Goal: Task Accomplishment & Management: Manage account settings

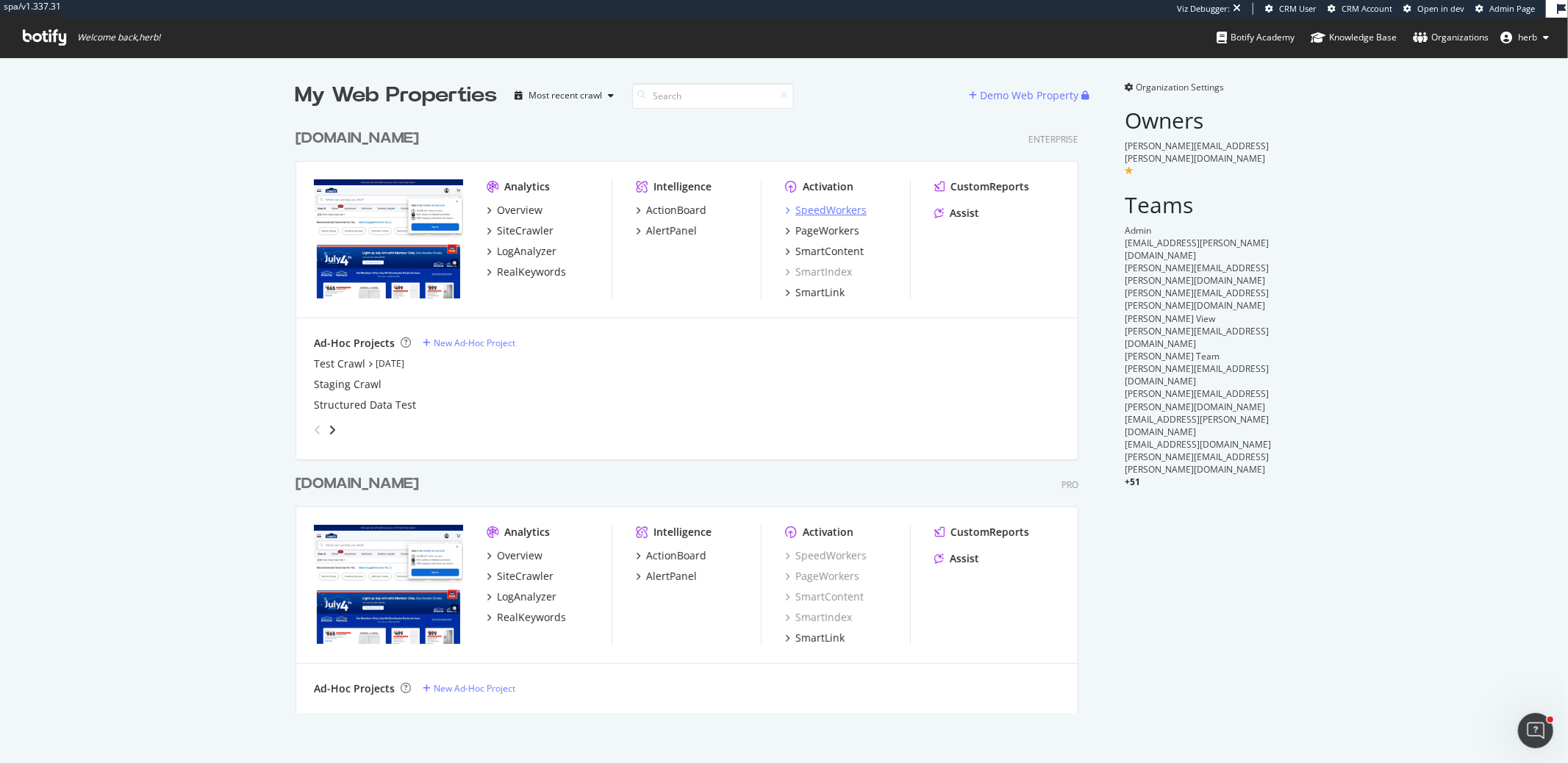
click at [837, 212] on div "SpeedWorkers" at bounding box center [832, 210] width 72 height 15
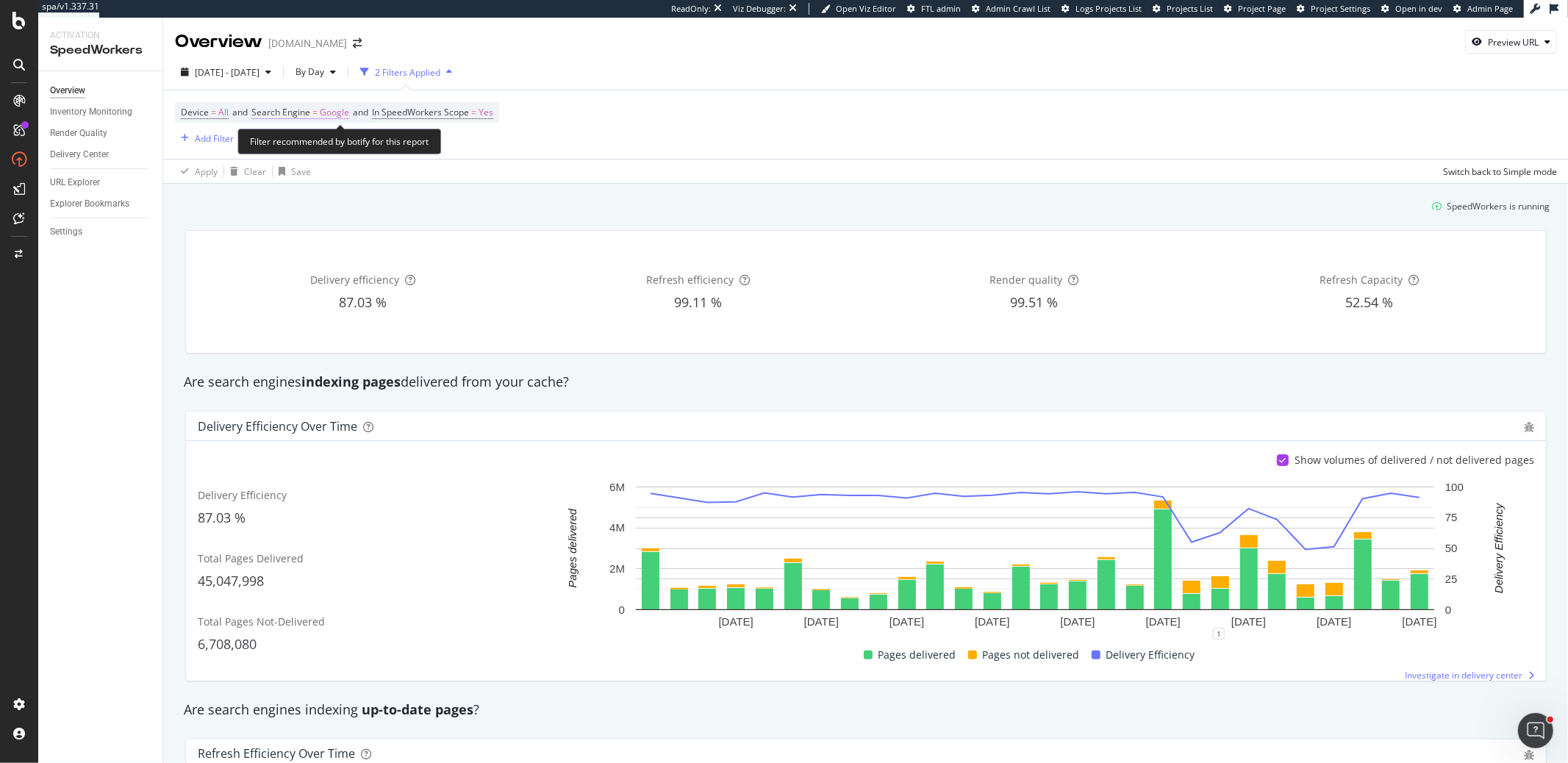
click at [322, 108] on span "Search Engine = Google" at bounding box center [300, 112] width 98 height 13
click at [299, 144] on icon at bounding box center [303, 146] width 10 height 9
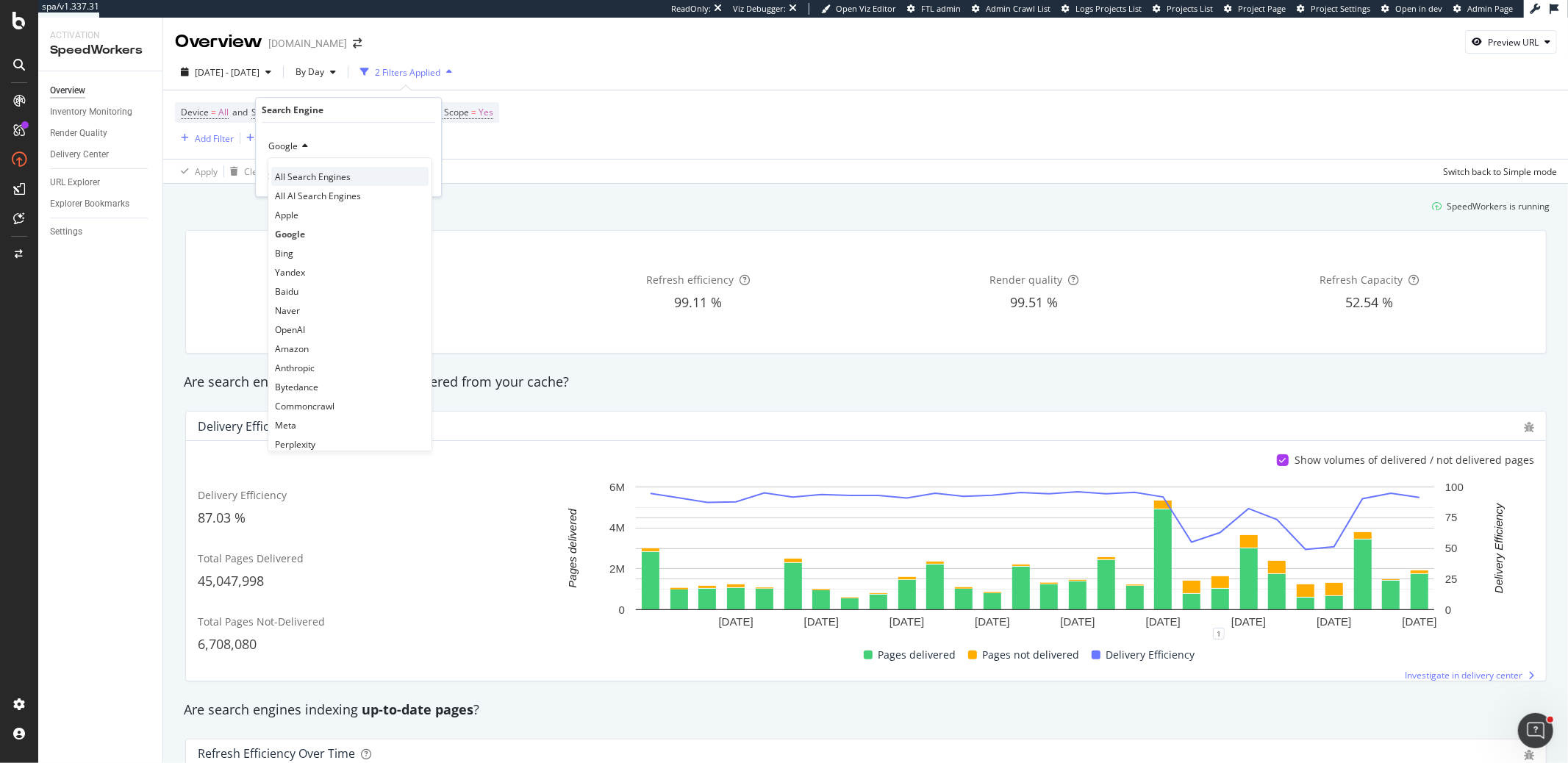
click at [294, 178] on span "All Search Engines" at bounding box center [312, 177] width 76 height 12
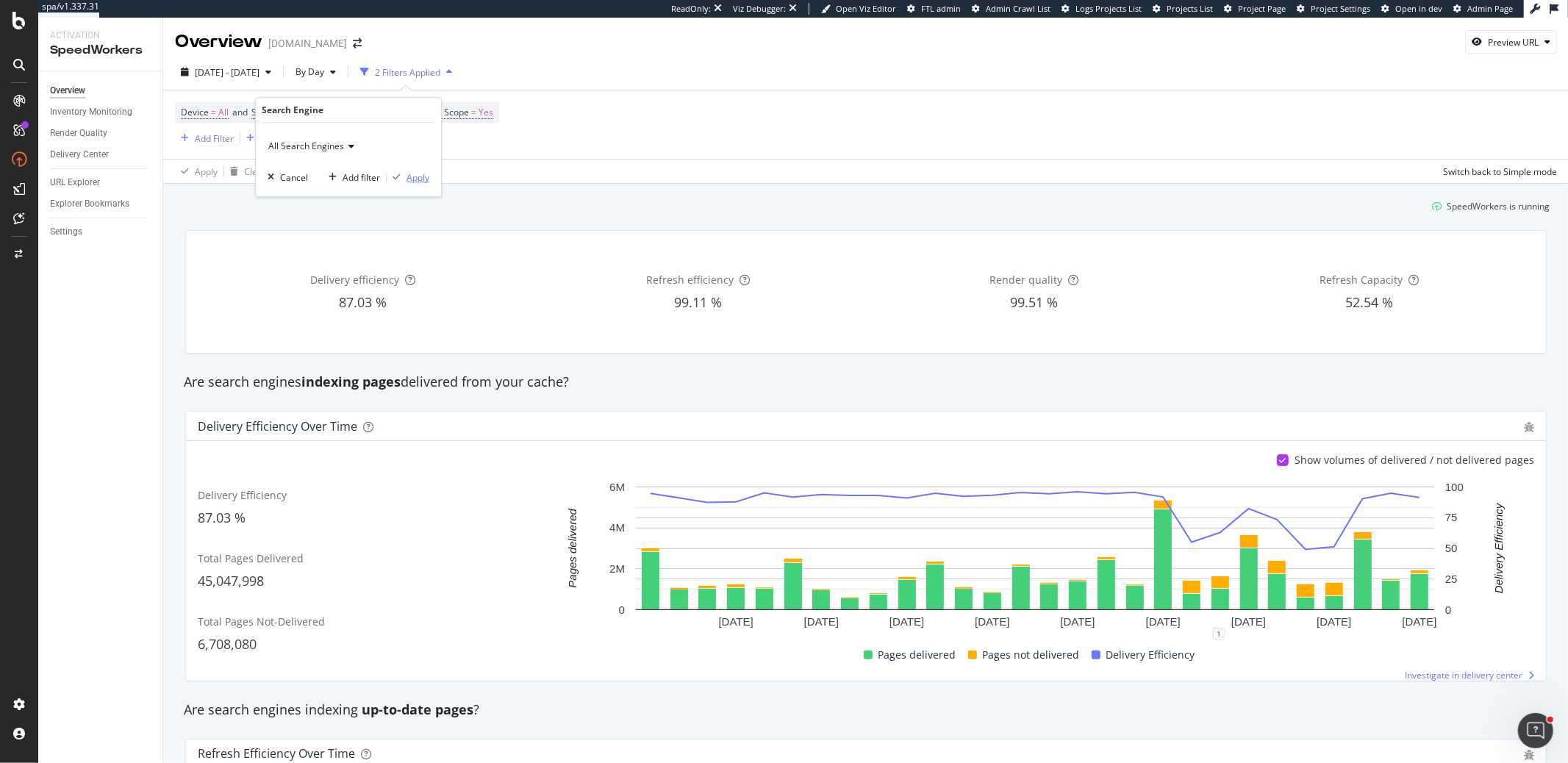
click at [393, 173] on div "button" at bounding box center [396, 177] width 20 height 9
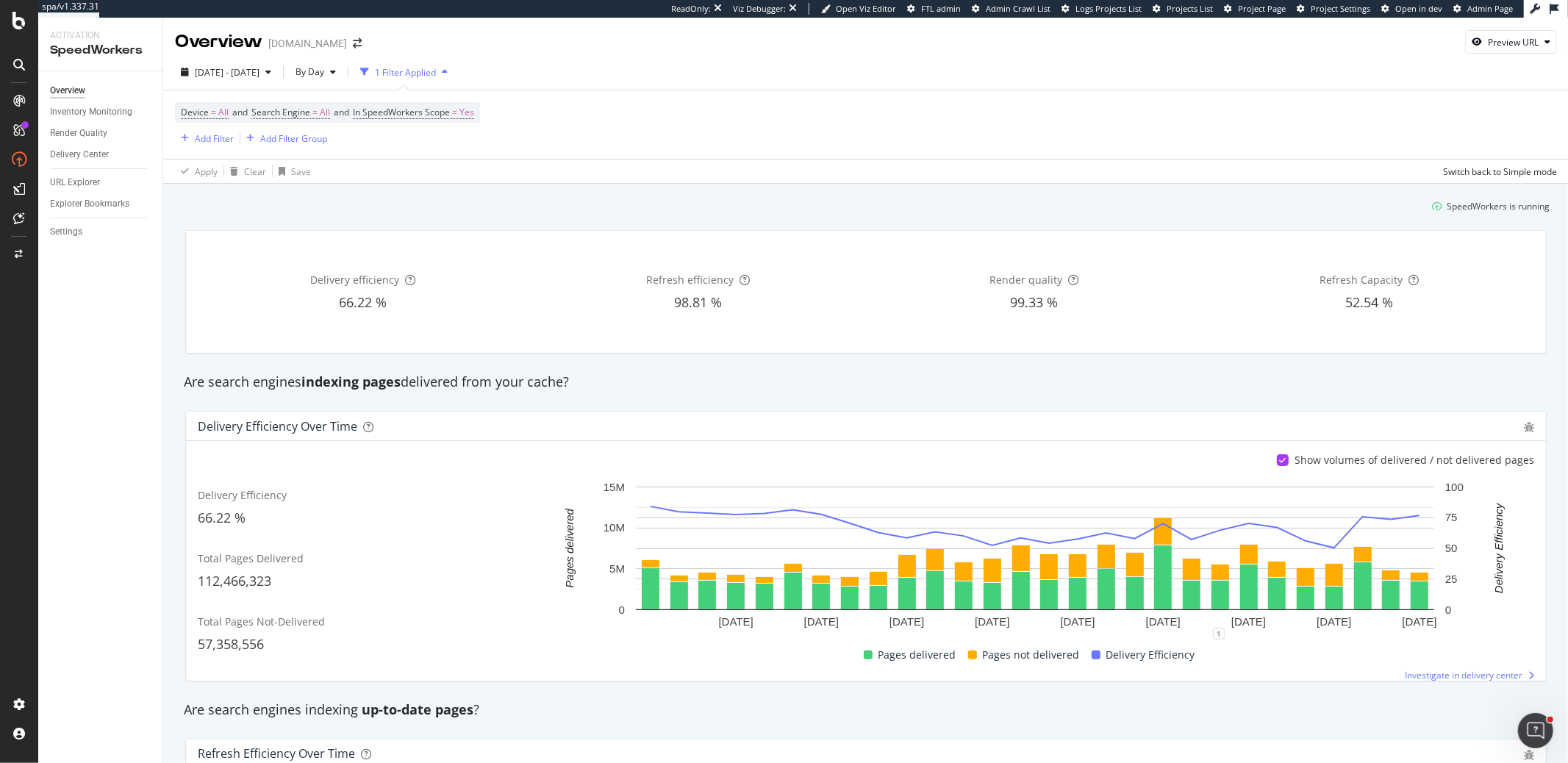
click at [70, 114] on div "Inventory Monitoring" at bounding box center [91, 112] width 82 height 16
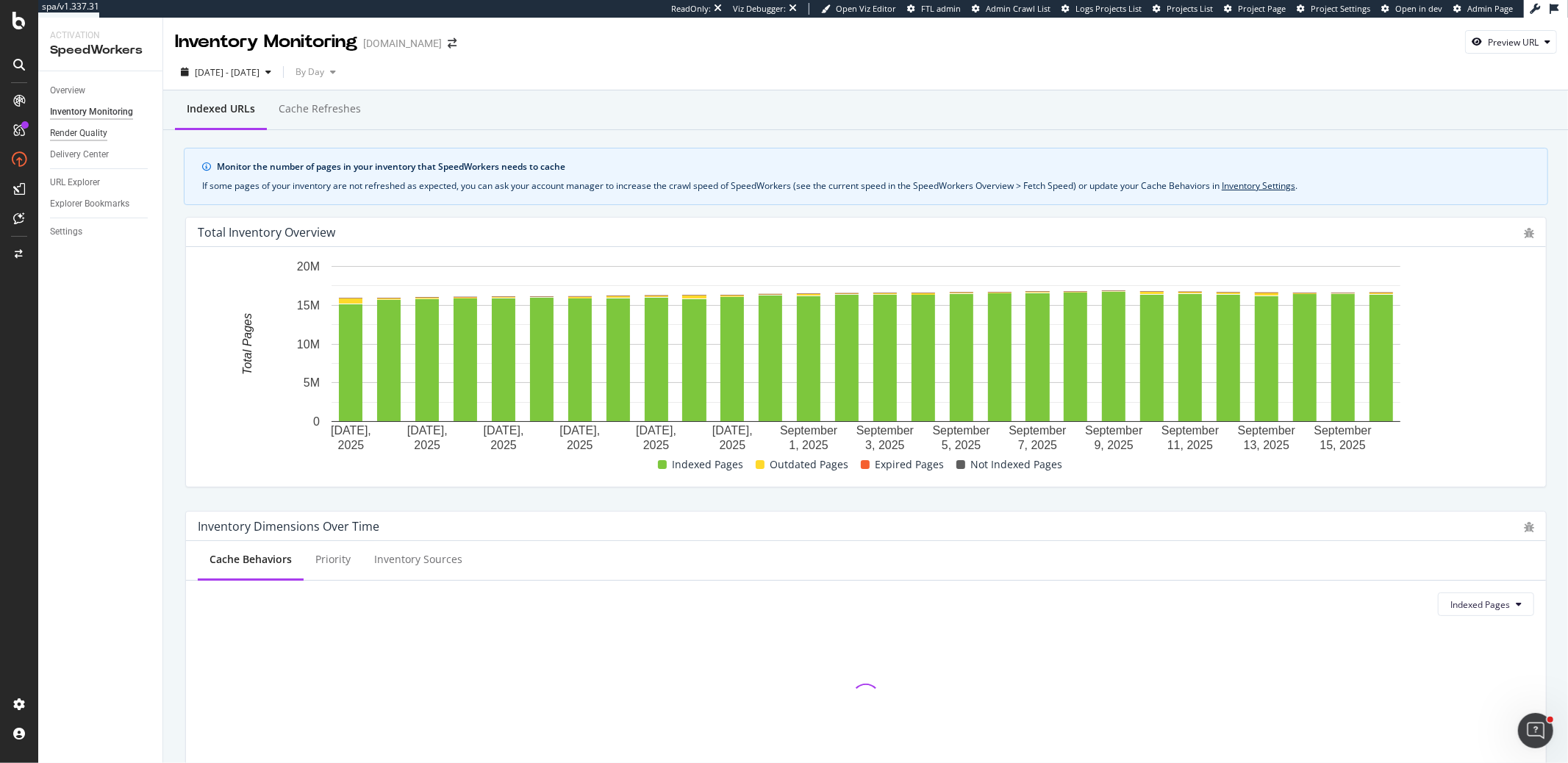
click at [89, 132] on div "Render Quality" at bounding box center [79, 134] width 58 height 16
click at [122, 125] on div "Render Quality" at bounding box center [106, 133] width 113 height 21
click at [103, 131] on div "Render Quality" at bounding box center [79, 134] width 58 height 16
click at [106, 135] on div "Render Quality" at bounding box center [79, 134] width 58 height 16
click at [92, 134] on div "Render Quality" at bounding box center [79, 134] width 58 height 16
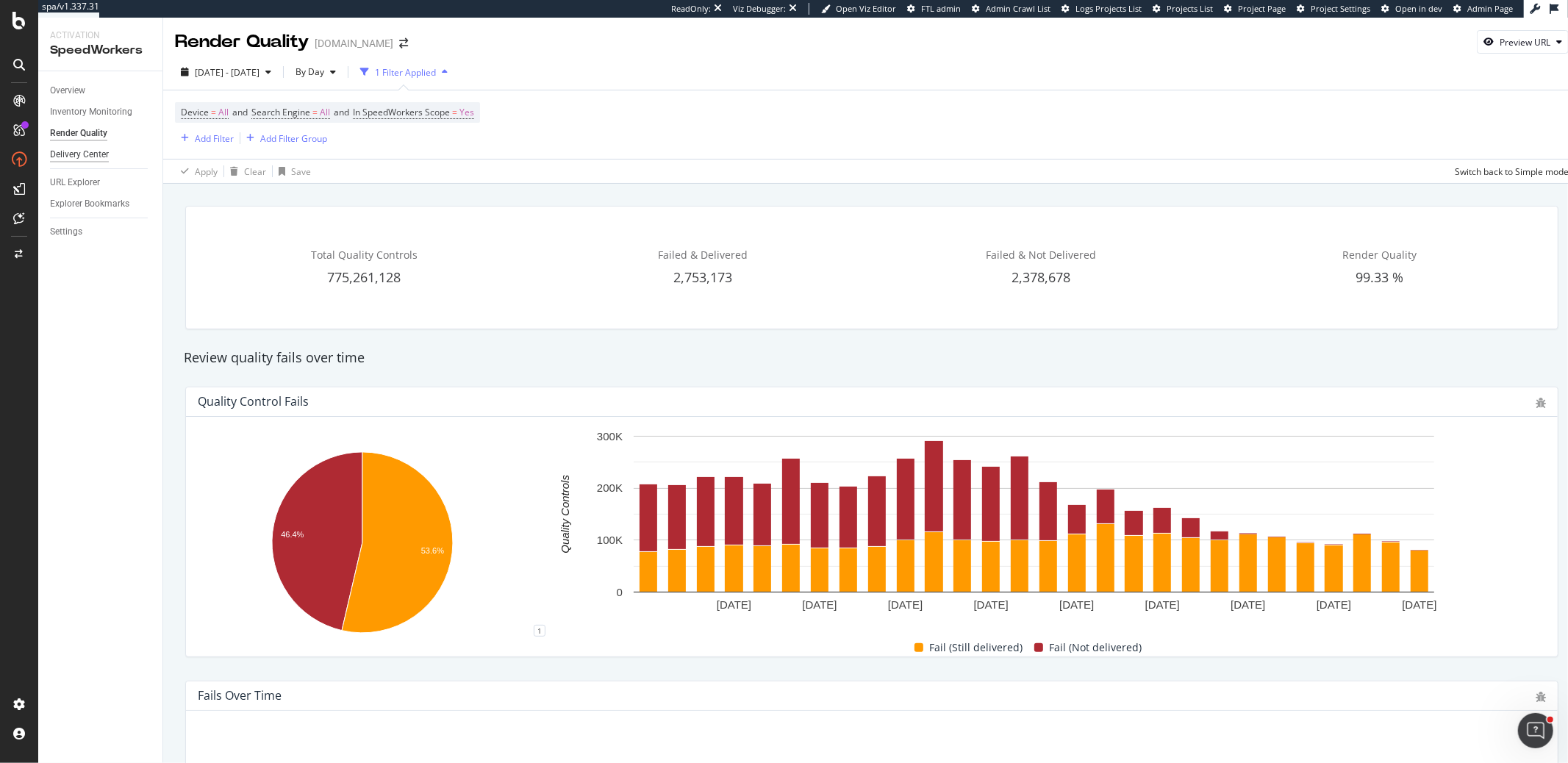
click at [82, 152] on div "Delivery Center" at bounding box center [79, 155] width 59 height 16
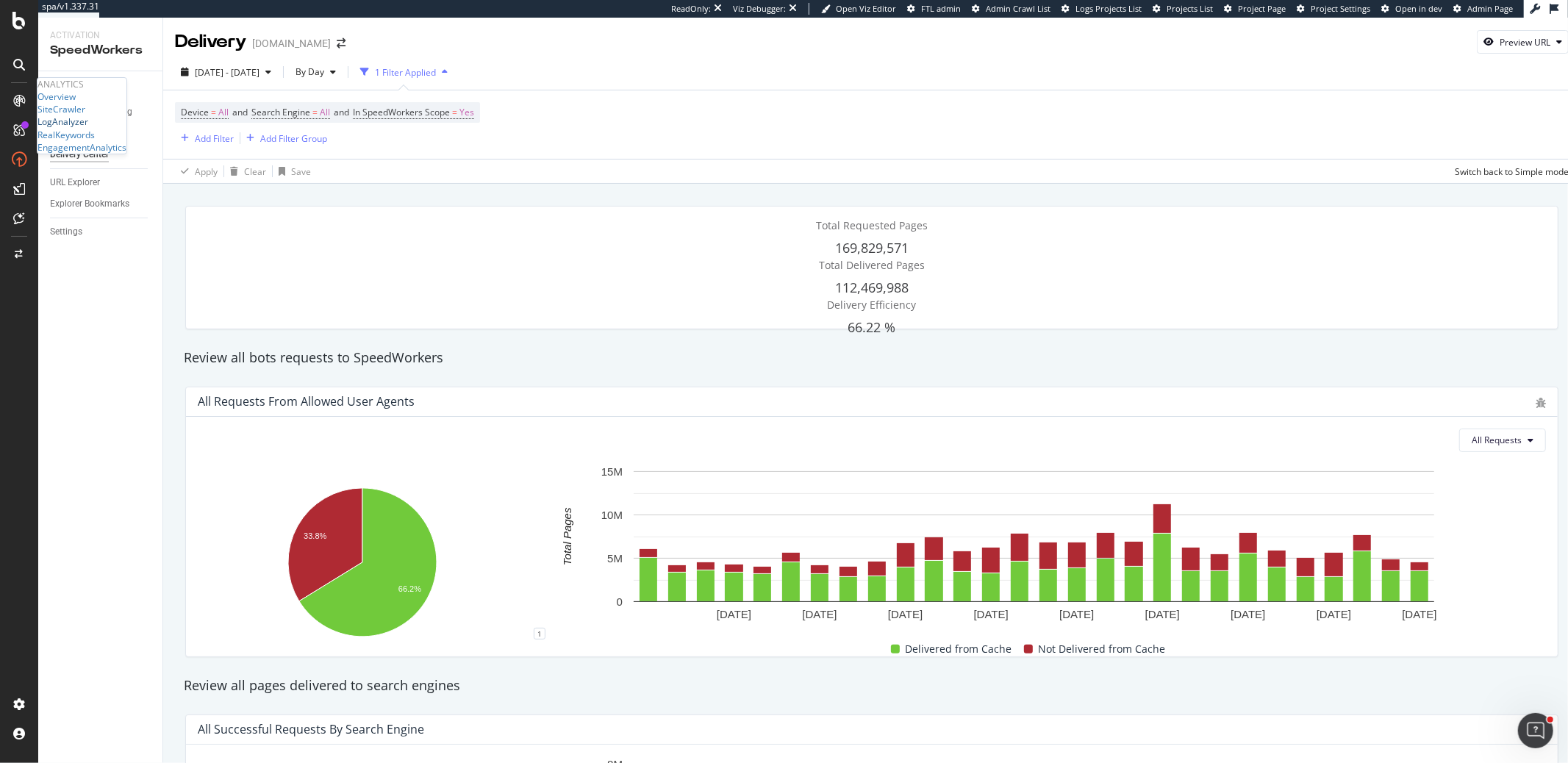
click at [88, 128] on div "LogAnalyzer" at bounding box center [63, 121] width 51 height 12
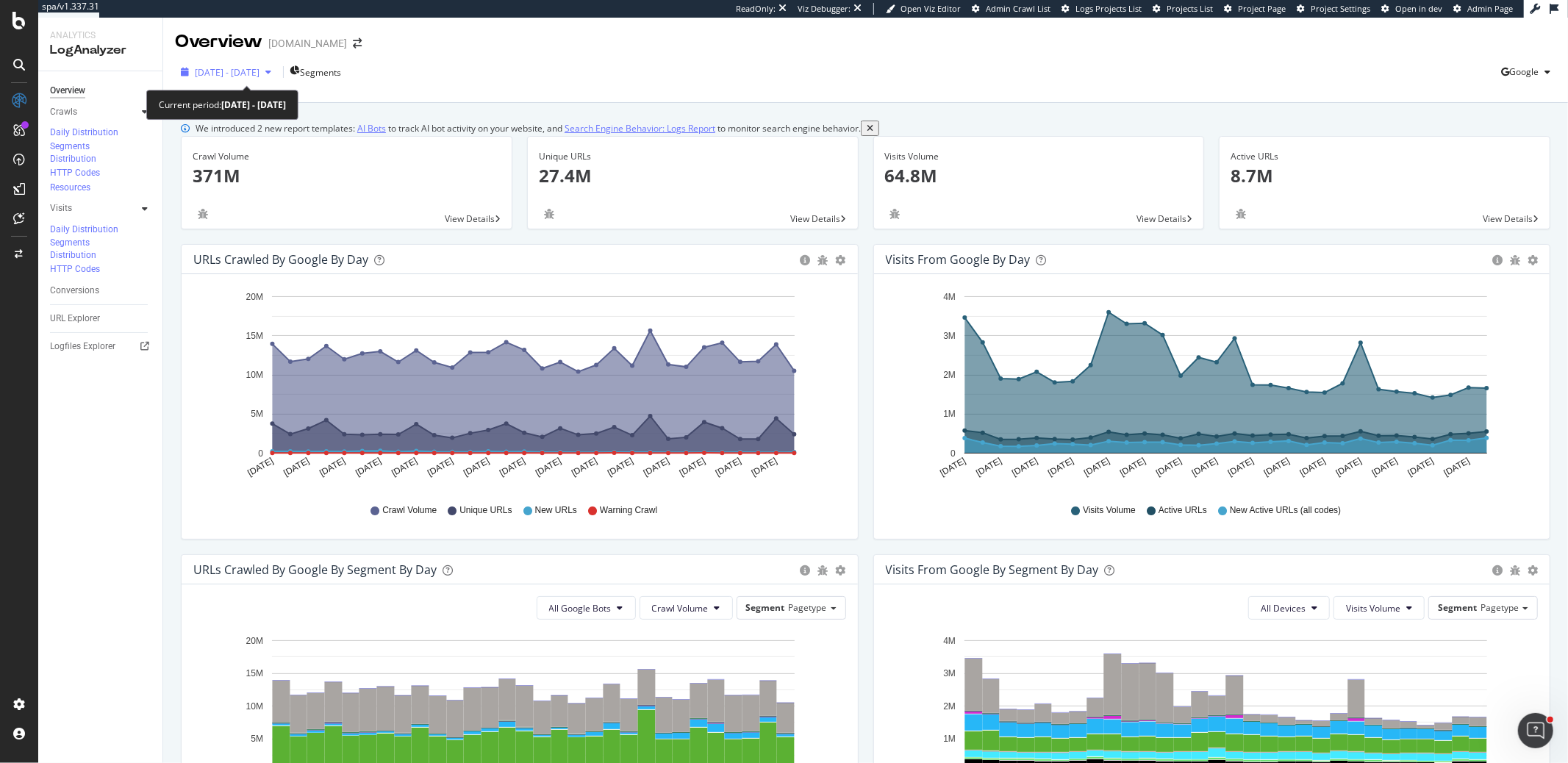
click at [218, 80] on div "[DATE] - [DATE]" at bounding box center [226, 72] width 102 height 22
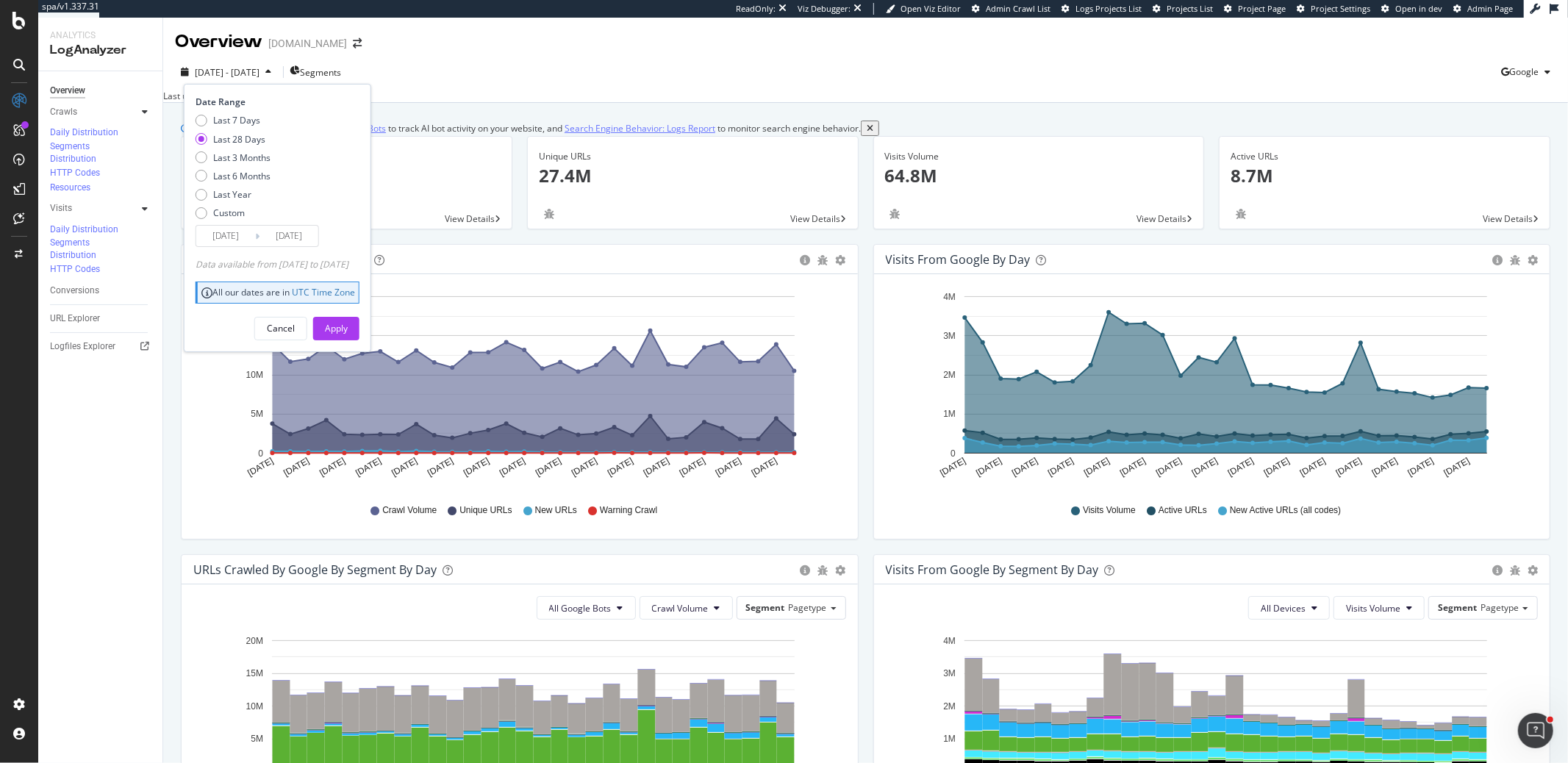
click at [108, 234] on div "Overview Crawls Daily Distribution Segments Distribution HTTP Codes Resources V…" at bounding box center [101, 649] width 124 height 1155
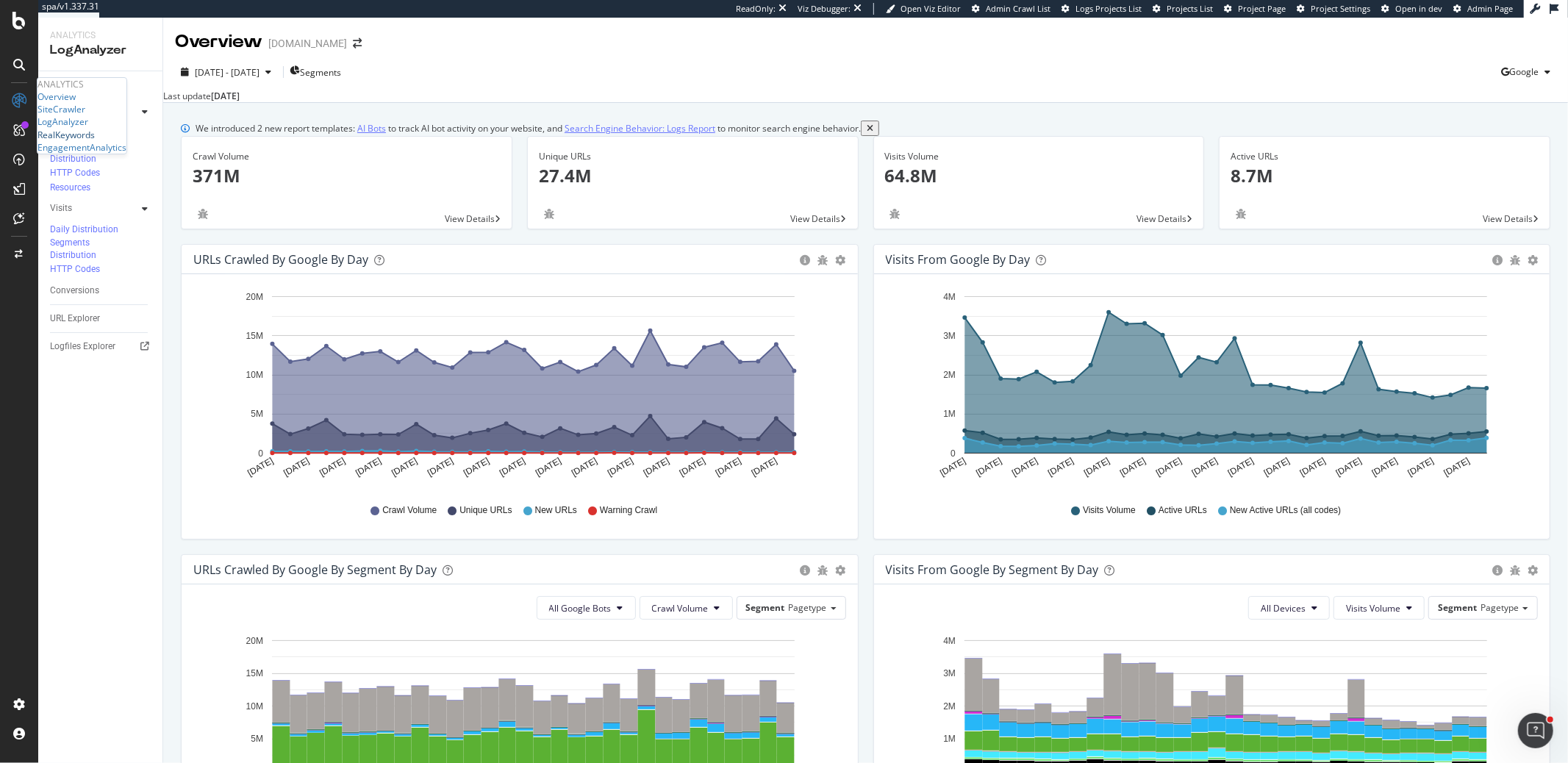
click at [87, 141] on div "RealKeywords" at bounding box center [66, 135] width 58 height 12
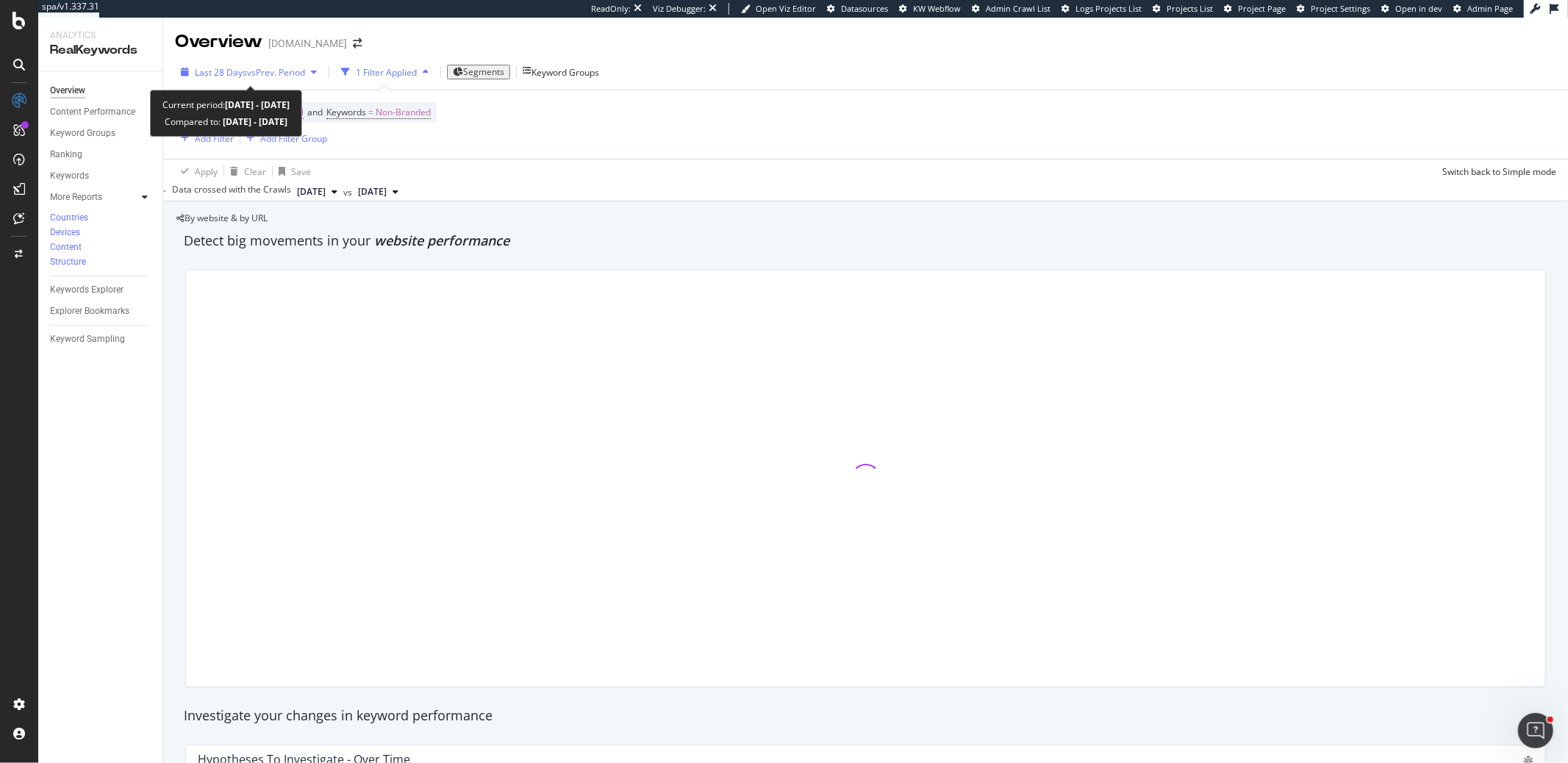
click at [238, 74] on span "Last 28 Days" at bounding box center [221, 73] width 52 height 12
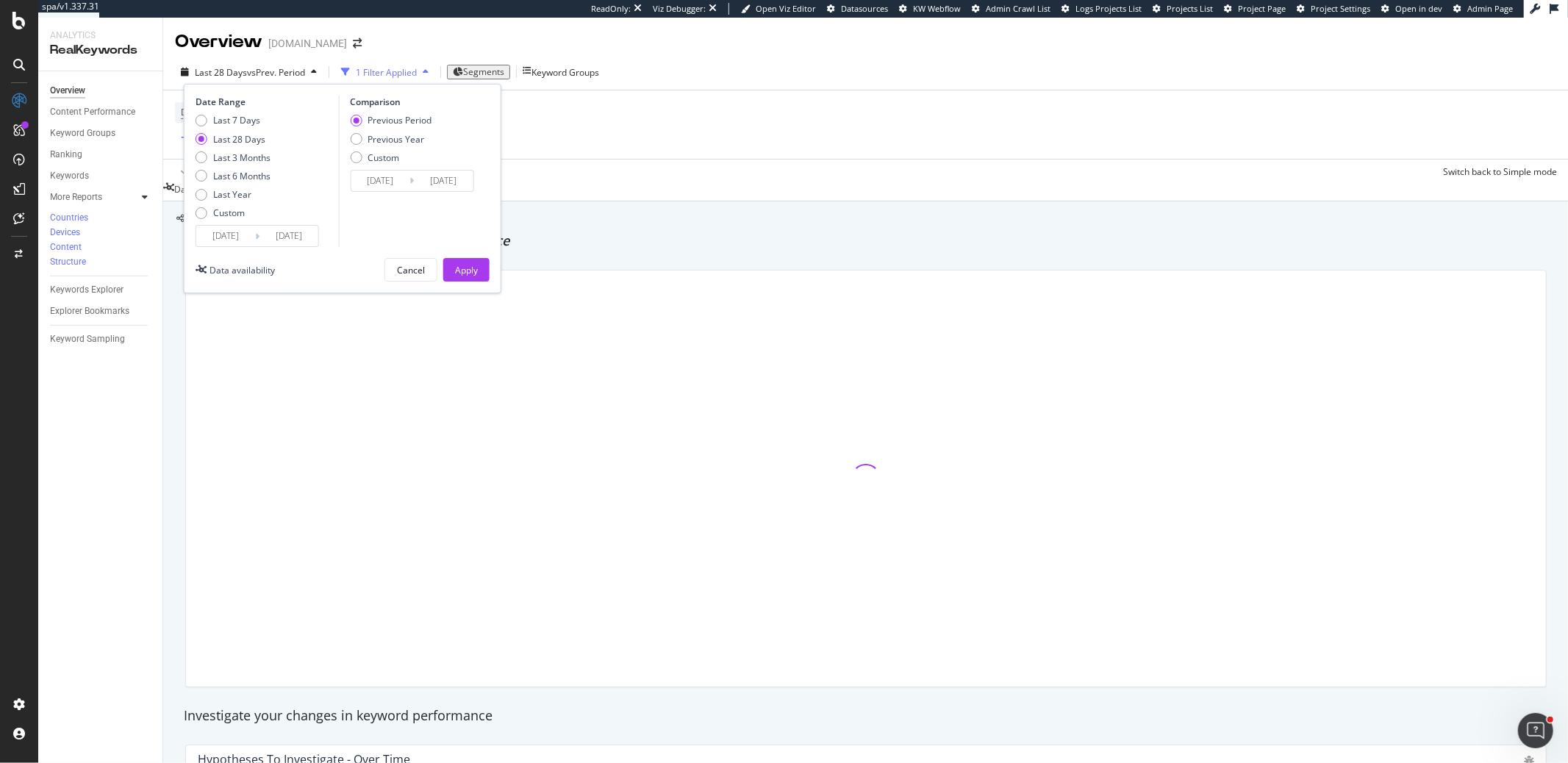
click at [210, 260] on div "Data availability" at bounding box center [235, 269] width 80 height 24
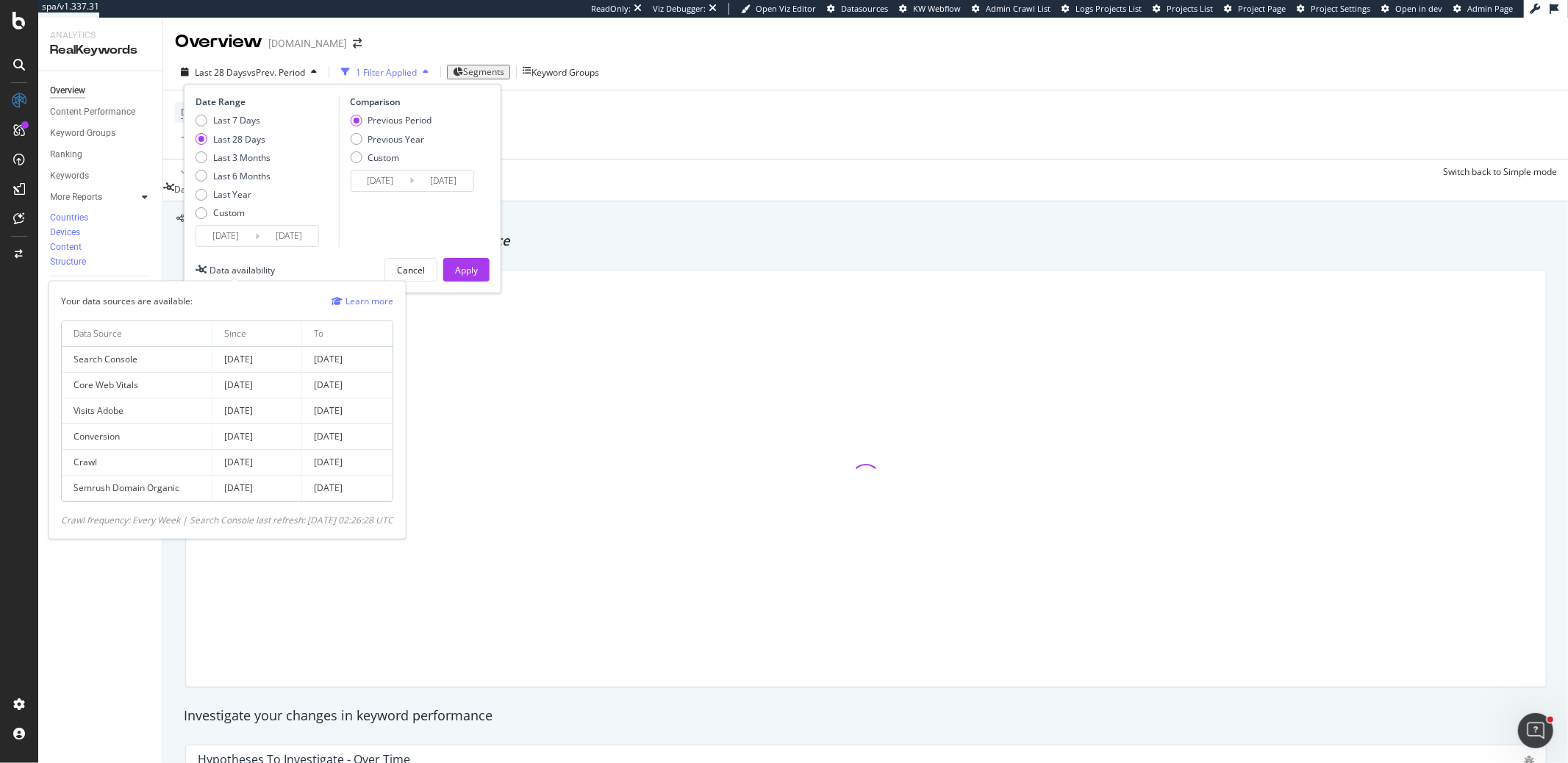
click at [206, 266] on div "Data availability" at bounding box center [235, 270] width 80 height 12
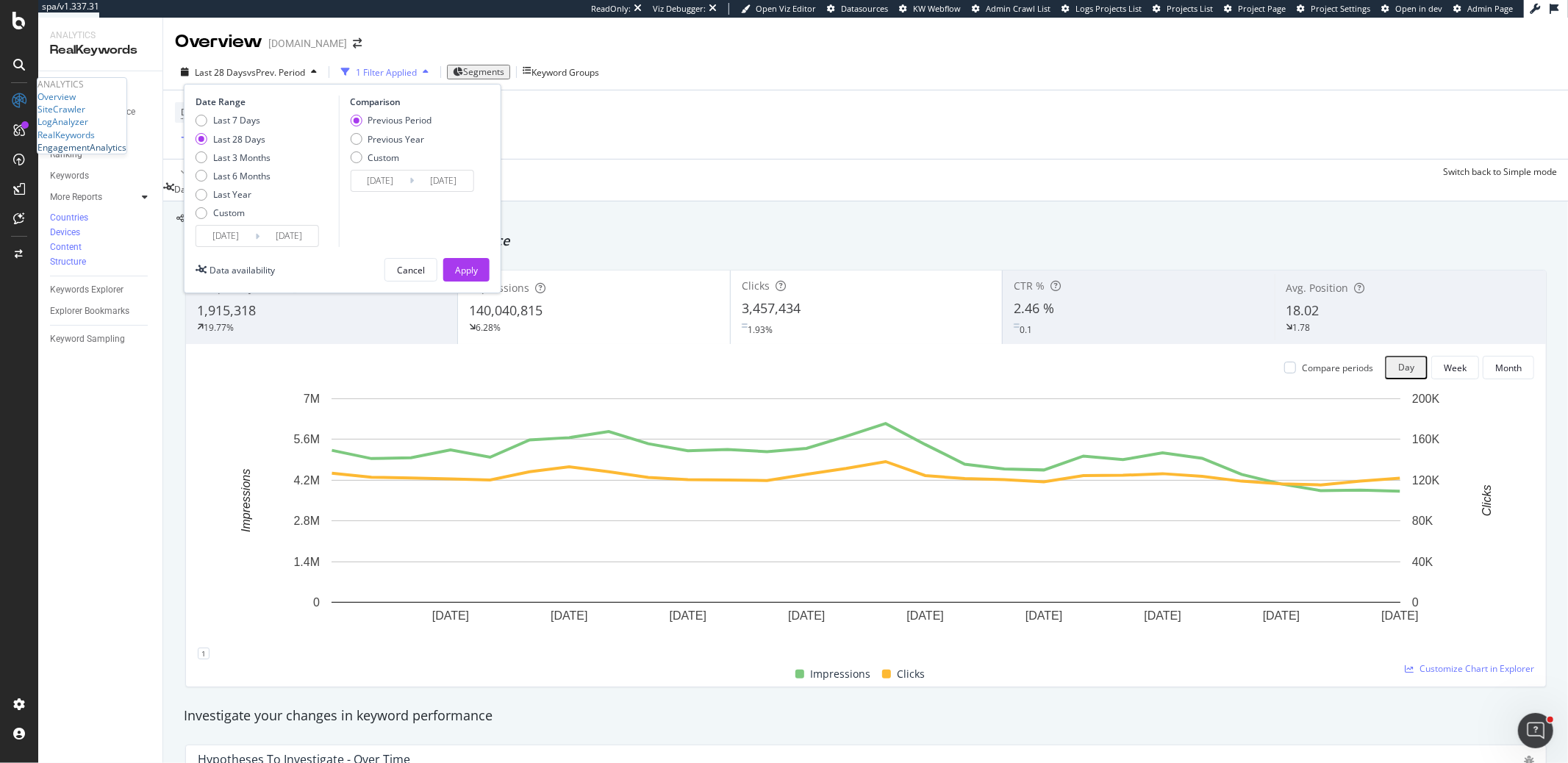
click at [93, 154] on div "EngagementAnalytics" at bounding box center [82, 147] width 89 height 12
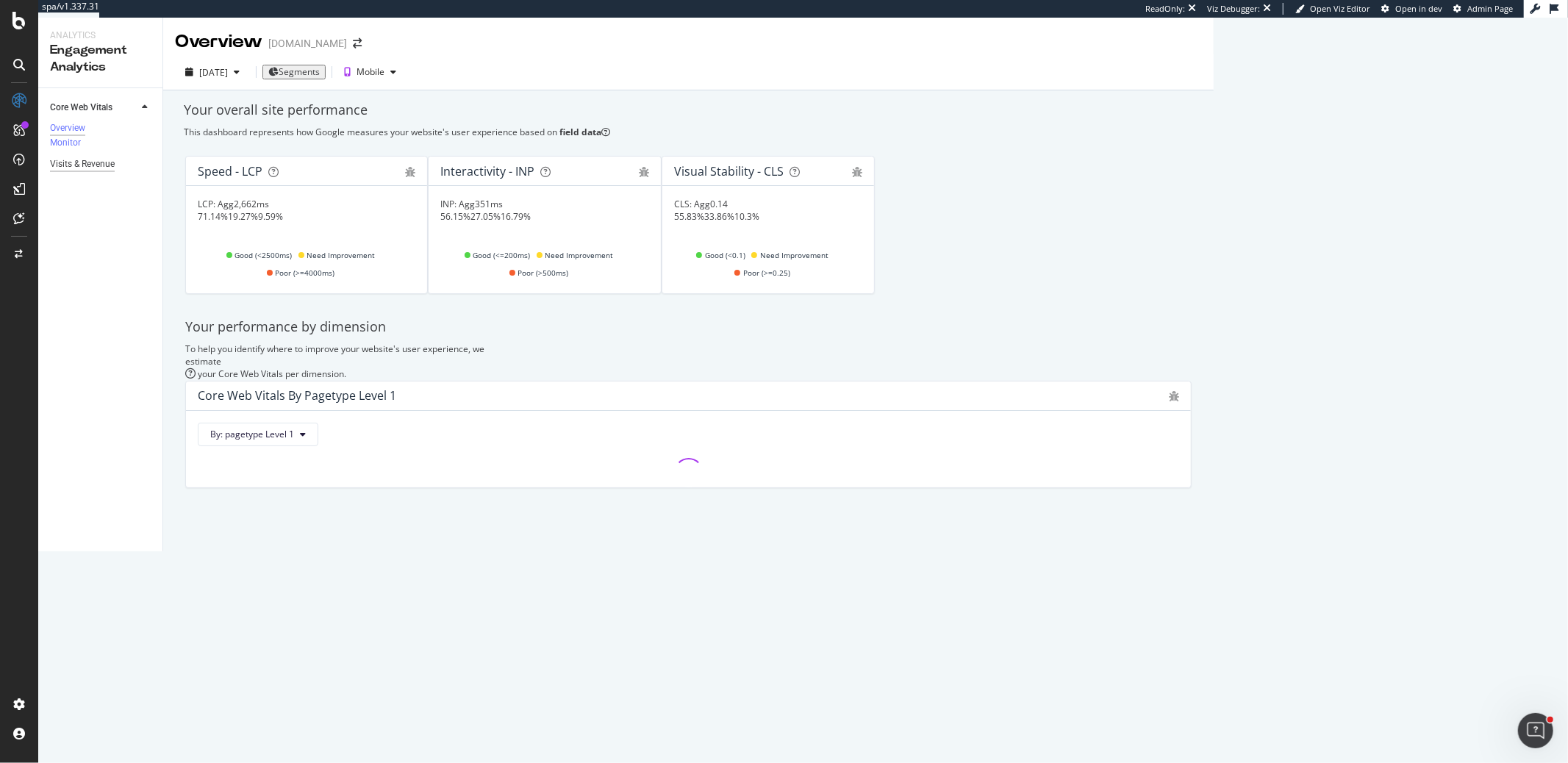
click at [112, 171] on div "Visits & Revenue" at bounding box center [82, 164] width 65 height 16
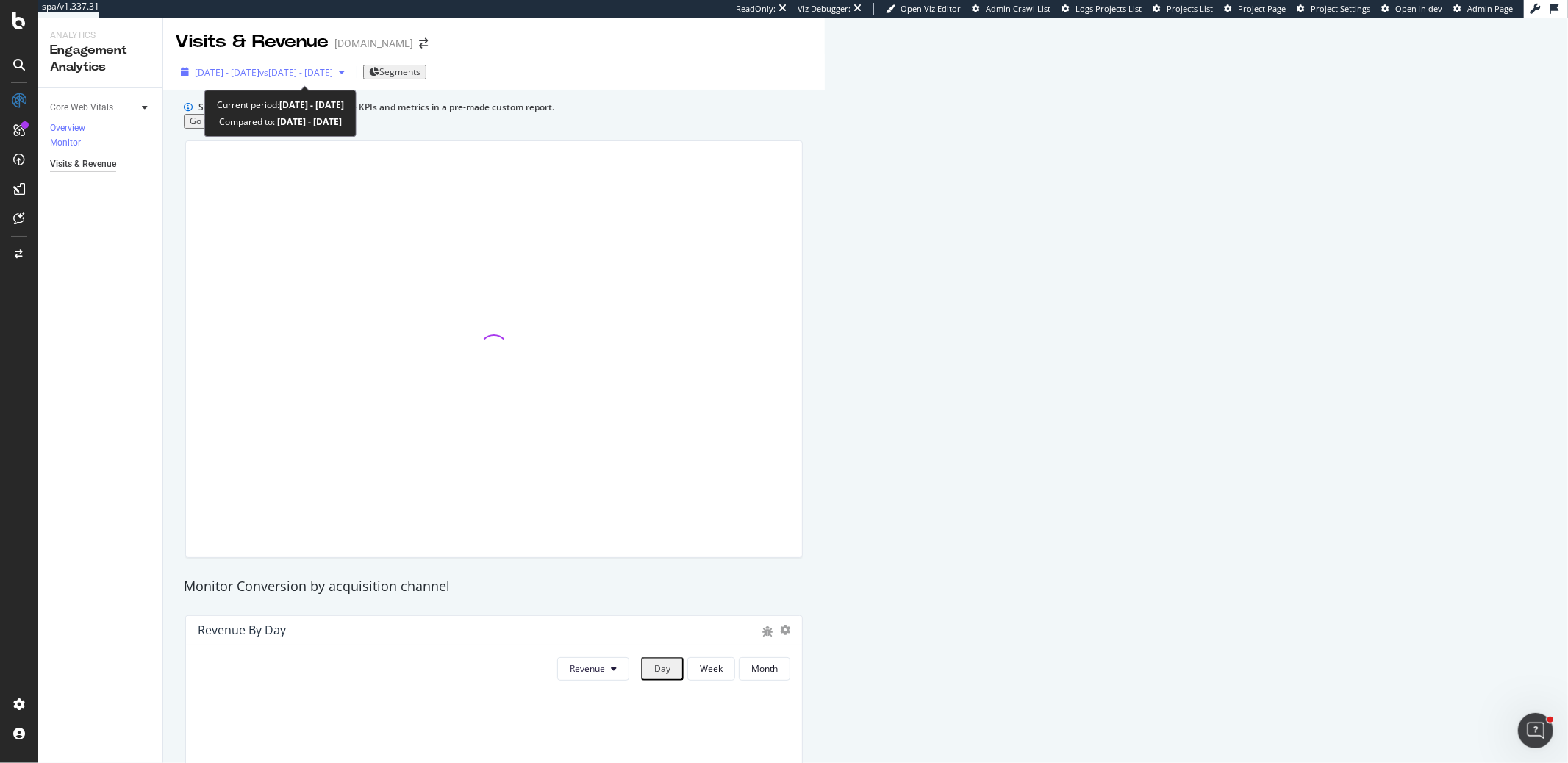
click at [232, 72] on span "[DATE] - [DATE]" at bounding box center [227, 73] width 65 height 12
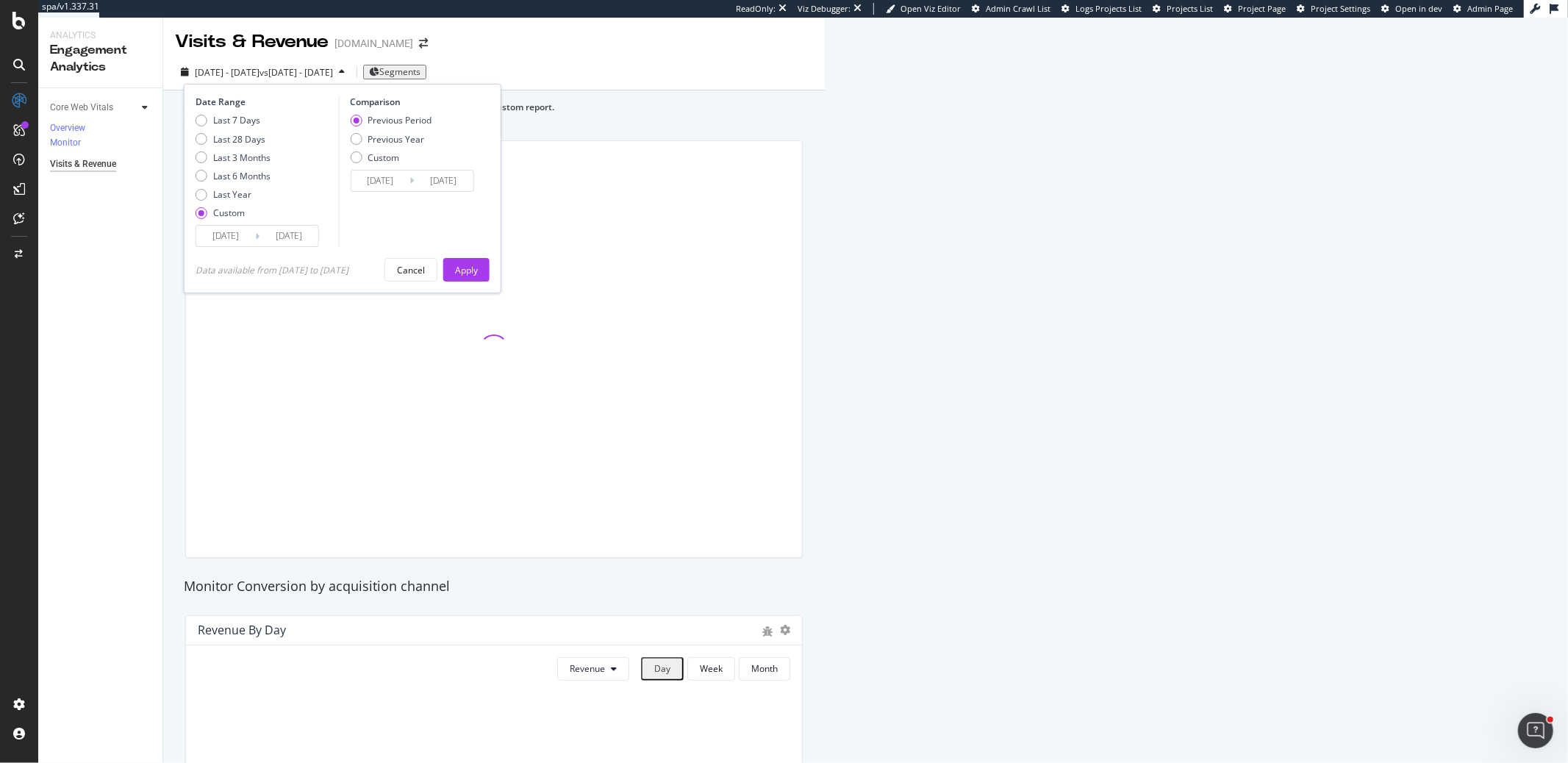
click at [256, 260] on div "Data available from [DATE] to [DATE]" at bounding box center [272, 269] width 153 height 24
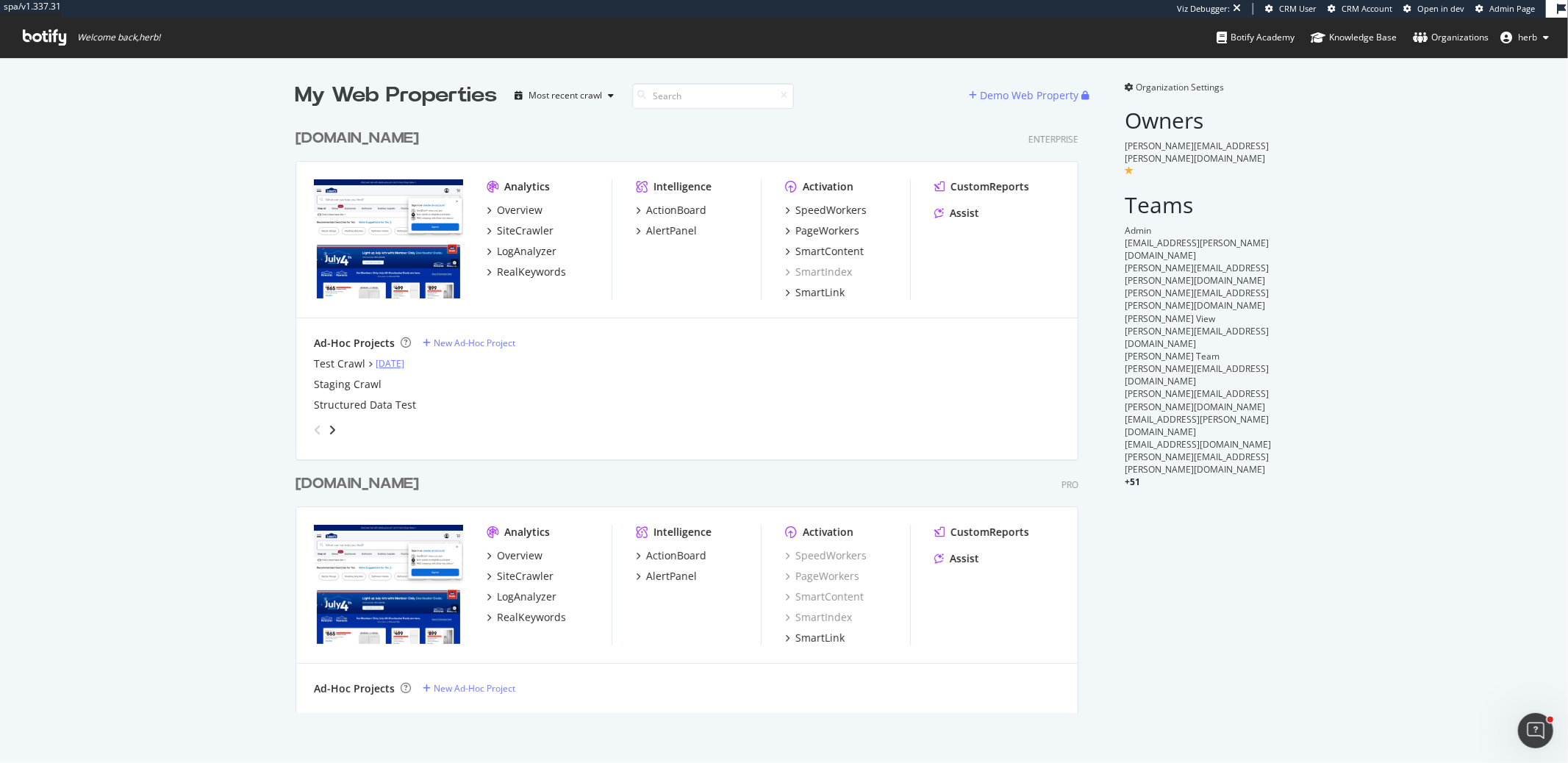
scroll to position [602, 795]
click at [727, 285] on div "Intelligence ActionBoard AlertPanel" at bounding box center [698, 239] width 125 height 121
click at [518, 251] on div "LogAnalyzer" at bounding box center [526, 251] width 59 height 15
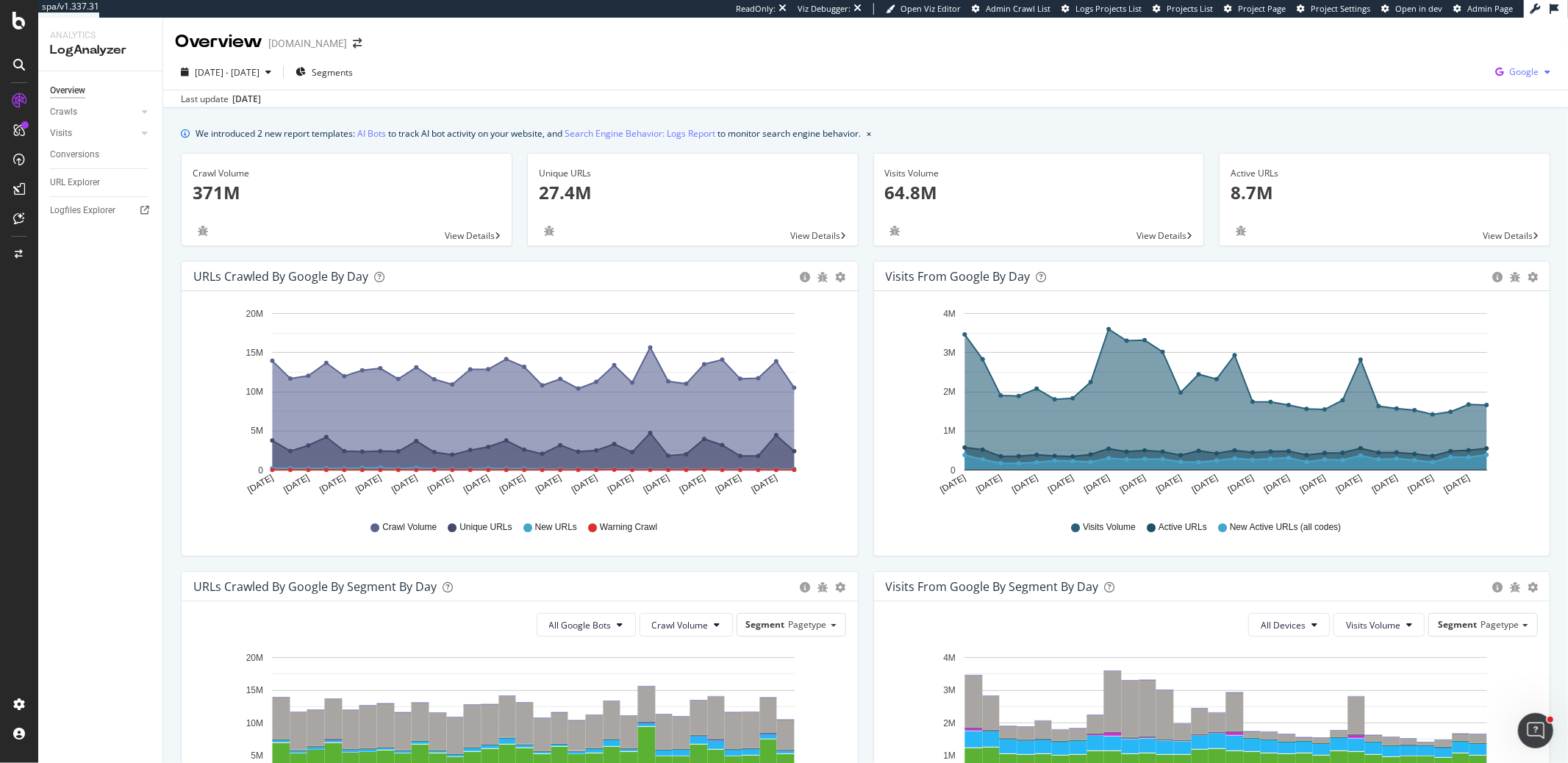
click at [1529, 67] on span "Google" at bounding box center [1524, 72] width 30 height 12
click at [1465, 86] on span "OpenAI" at bounding box center [1450, 87] width 54 height 13
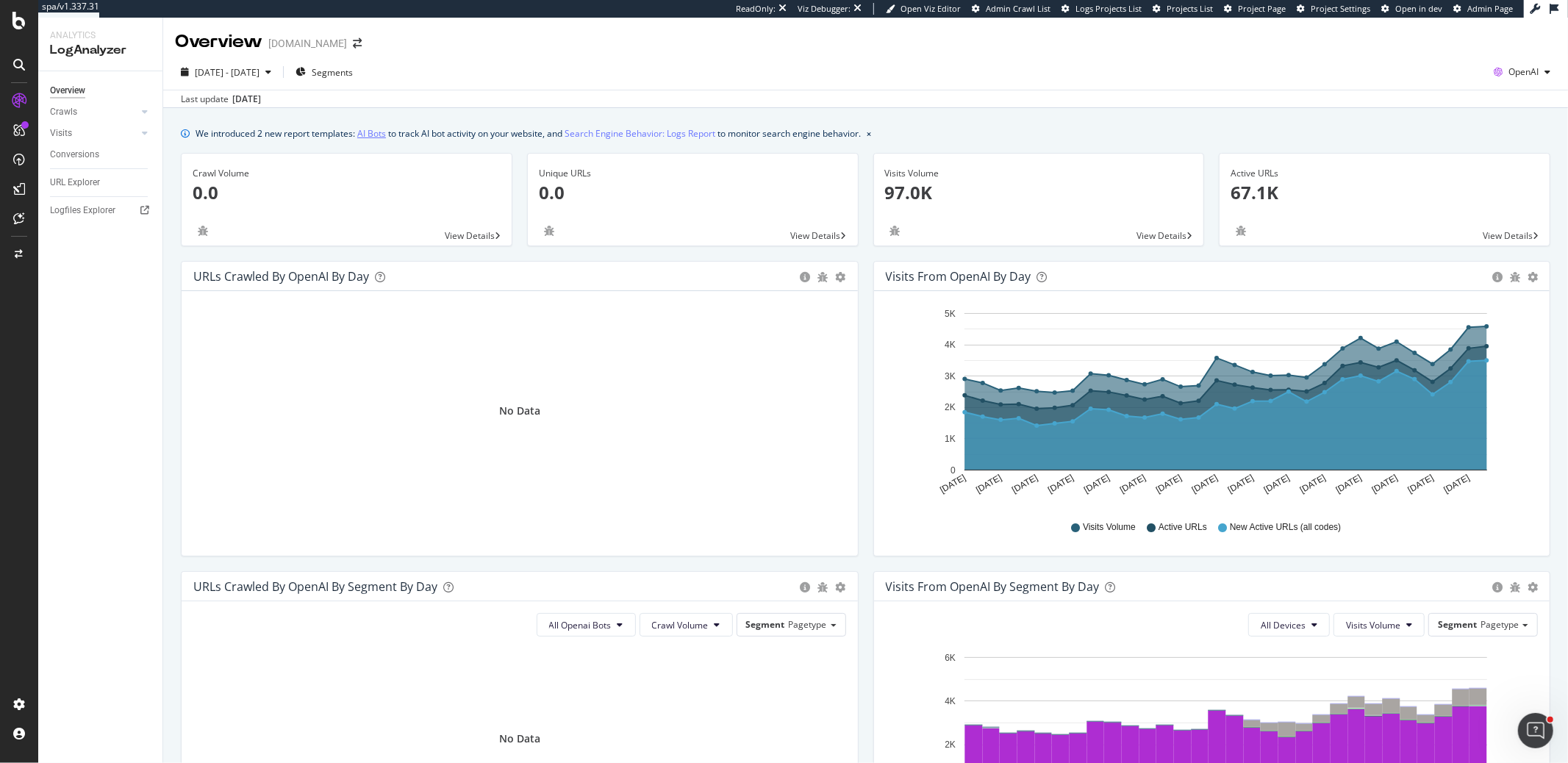
click at [381, 135] on link "AI Bots" at bounding box center [372, 134] width 29 height 16
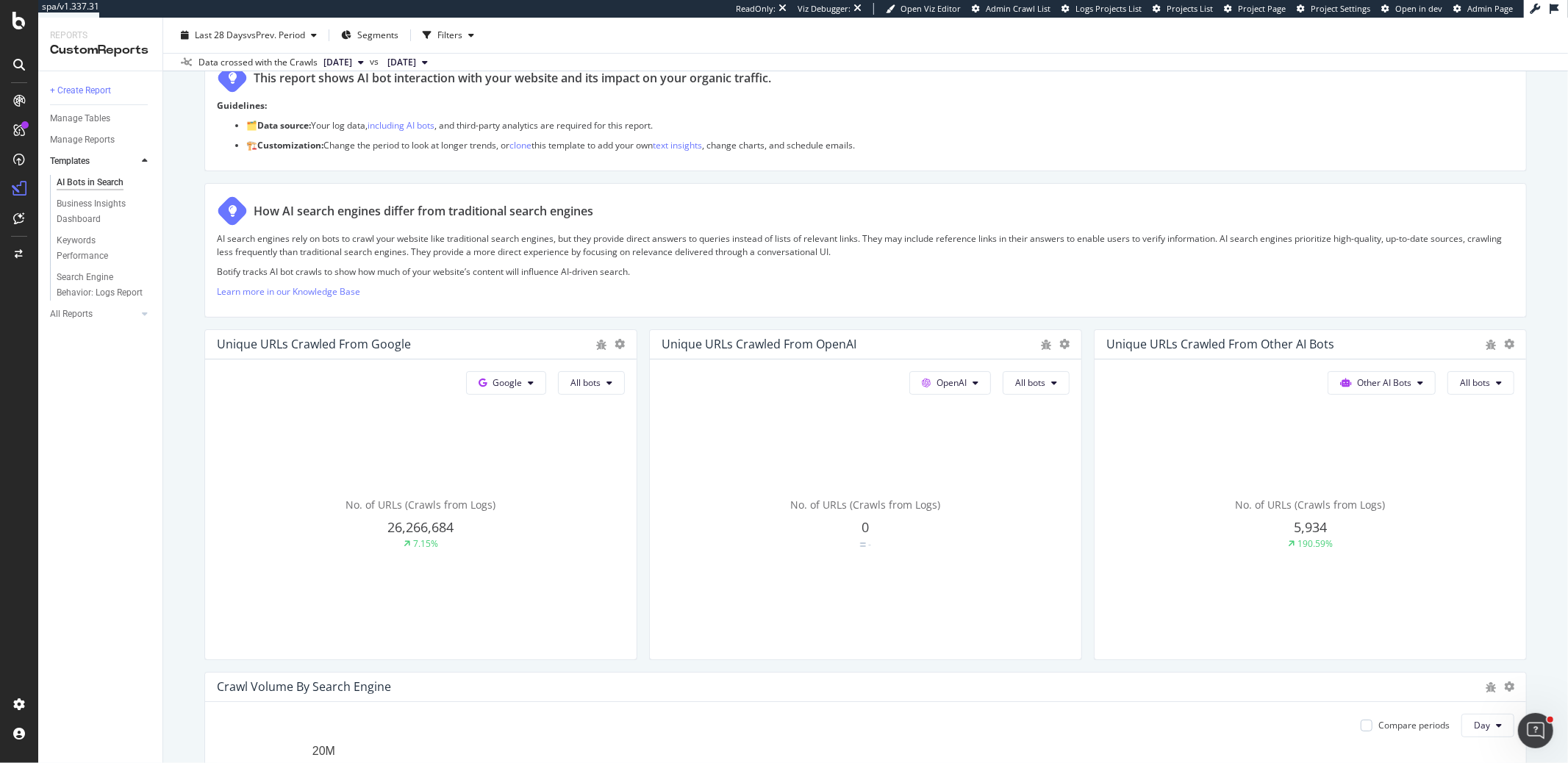
scroll to position [135, 0]
click at [974, 378] on icon at bounding box center [975, 380] width 6 height 9
click at [935, 479] on span at bounding box center [932, 486] width 17 height 17
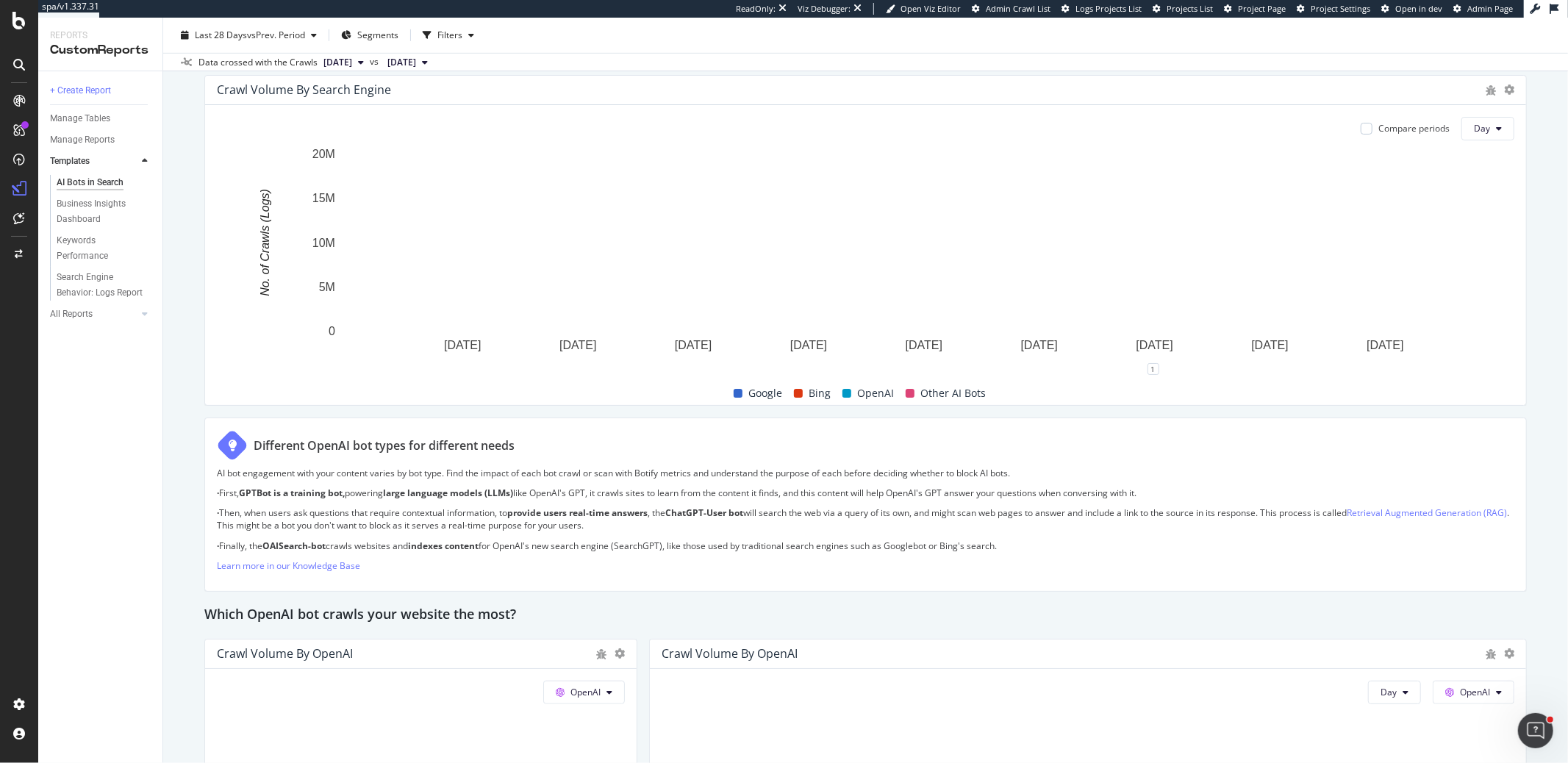
scroll to position [732, 0]
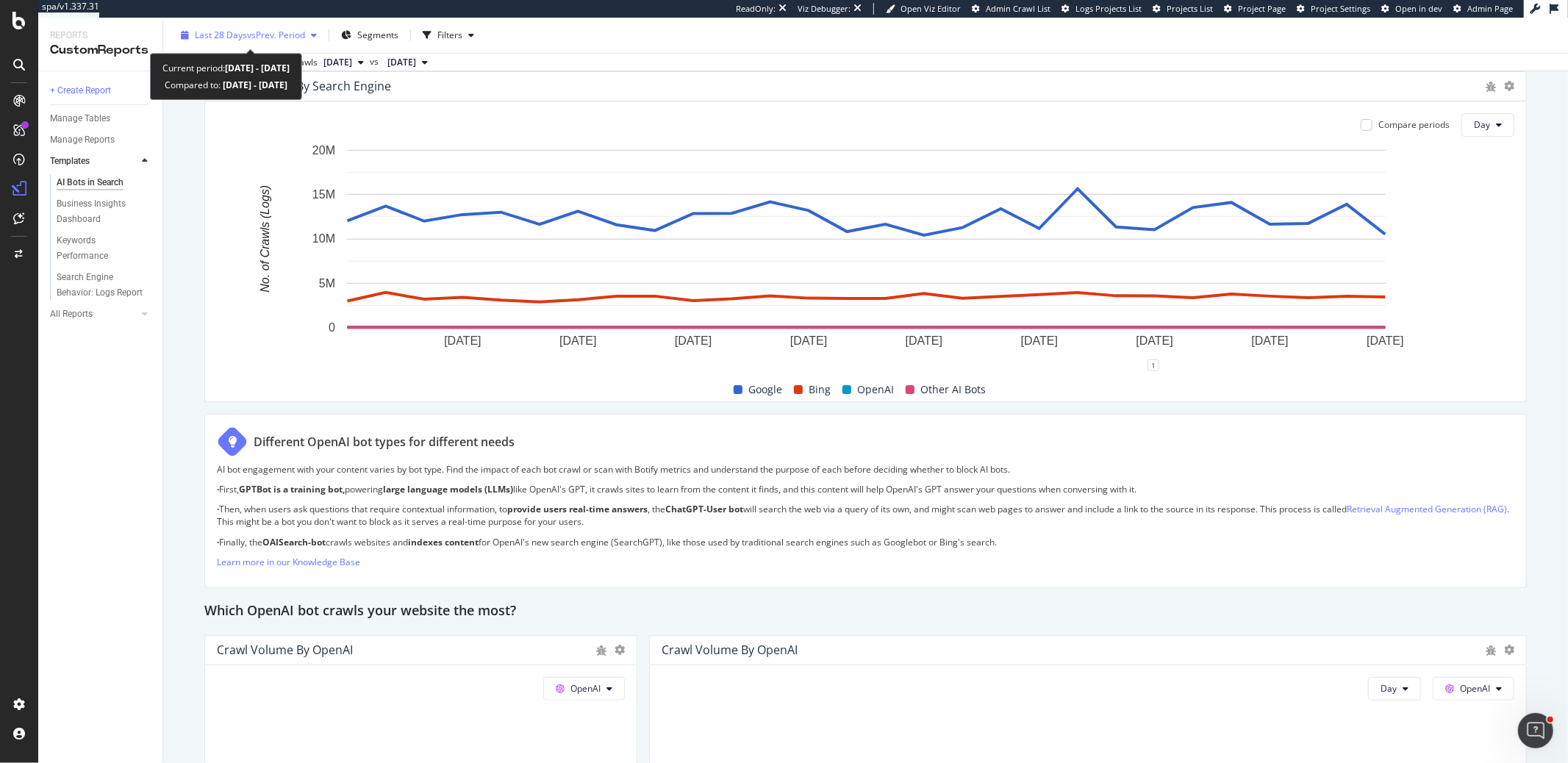
click at [251, 38] on span "vs Prev. Period" at bounding box center [275, 35] width 58 height 12
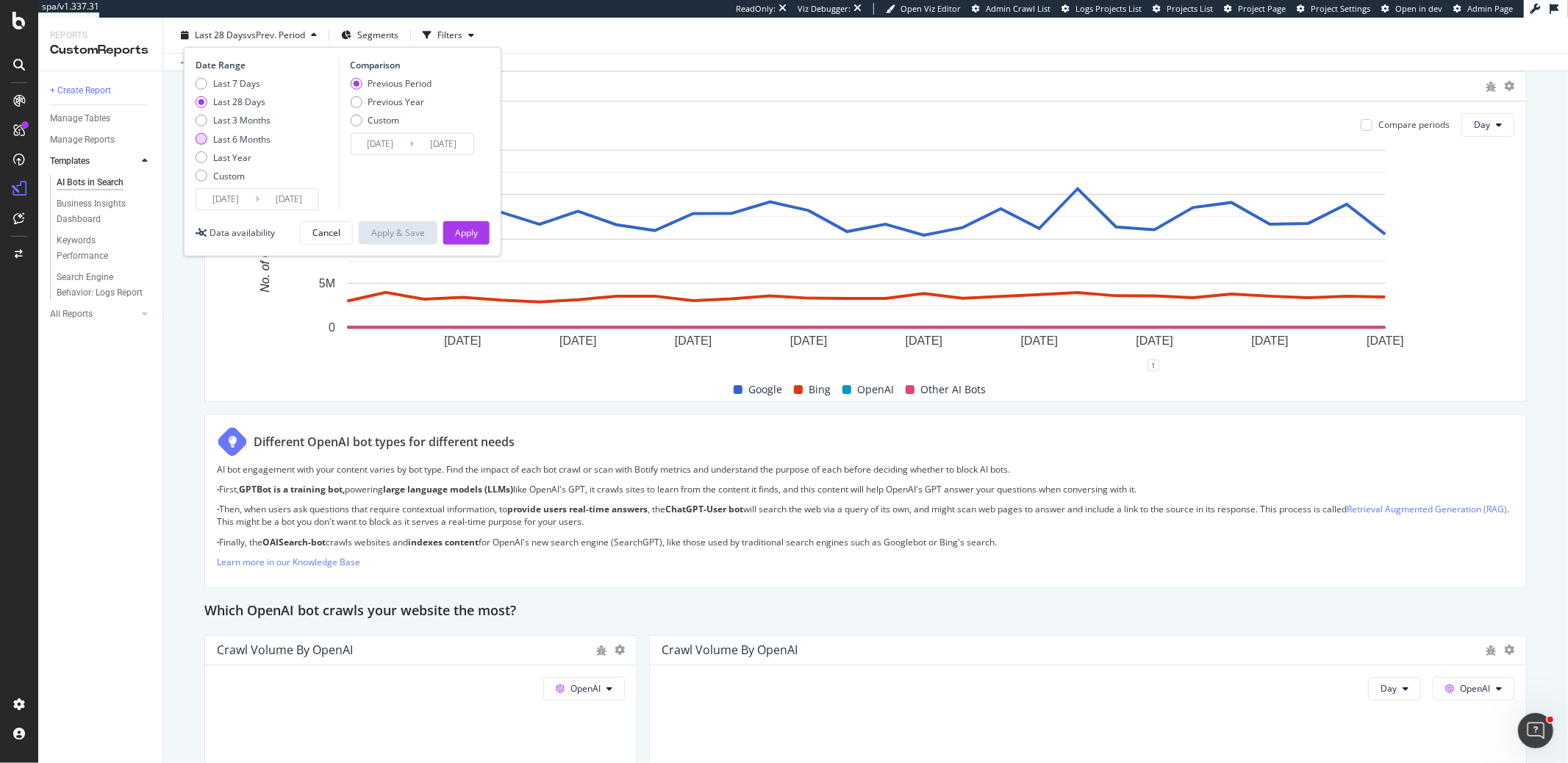
drag, startPoint x: 250, startPoint y: 137, endPoint x: 259, endPoint y: 144, distance: 11.4
click at [250, 137] on div "Last 6 Months" at bounding box center [242, 139] width 58 height 12
type input "2025/03/17"
type input "2024/09/14"
type input "2025/03/16"
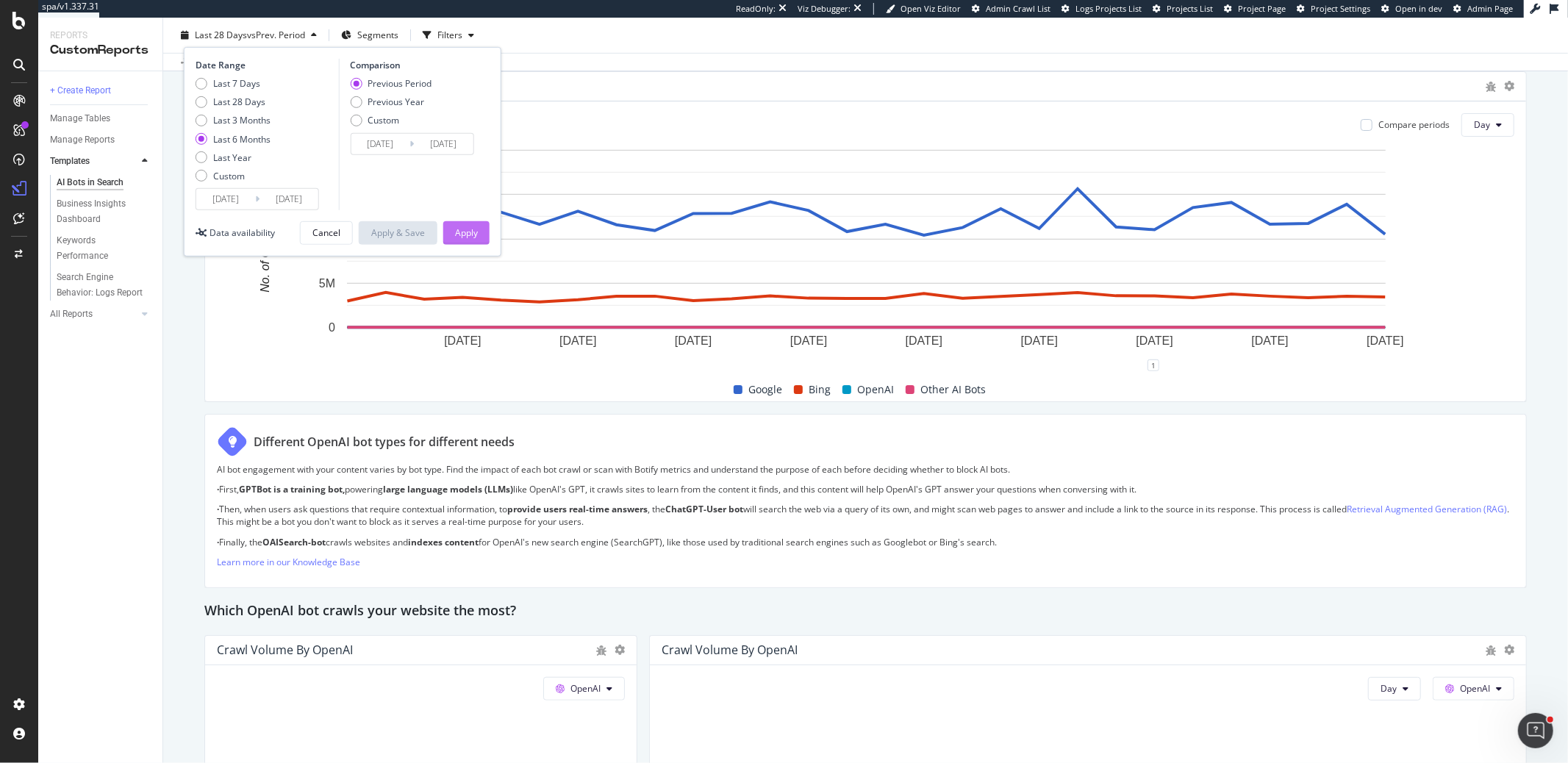
click at [478, 228] on button "Apply" at bounding box center [466, 232] width 46 height 24
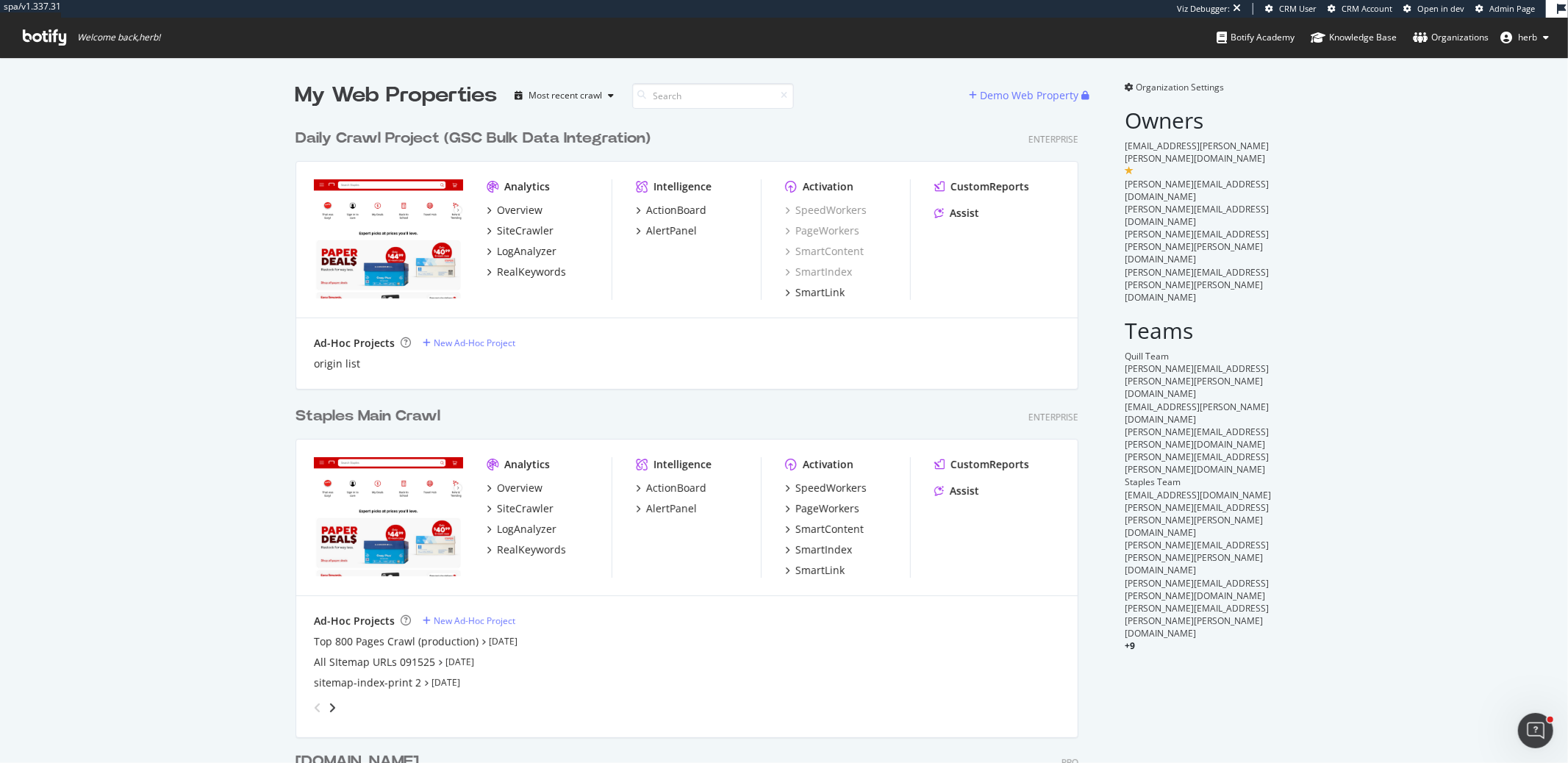
scroll to position [1415, 795]
click at [385, 413] on div "Staples Main Crawl" at bounding box center [368, 416] width 145 height 21
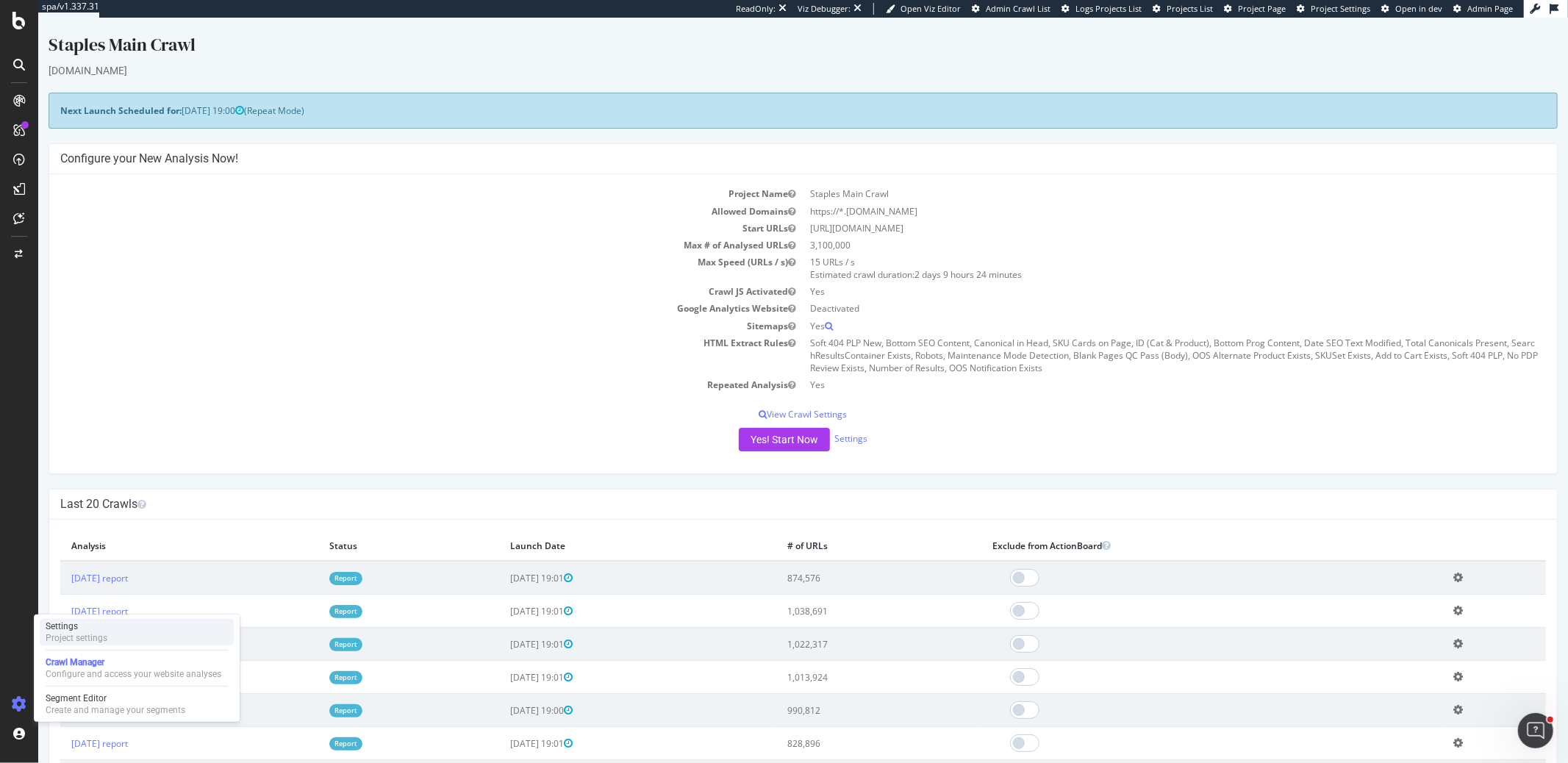
click at [68, 635] on div "Project settings" at bounding box center [76, 637] width 62 height 11
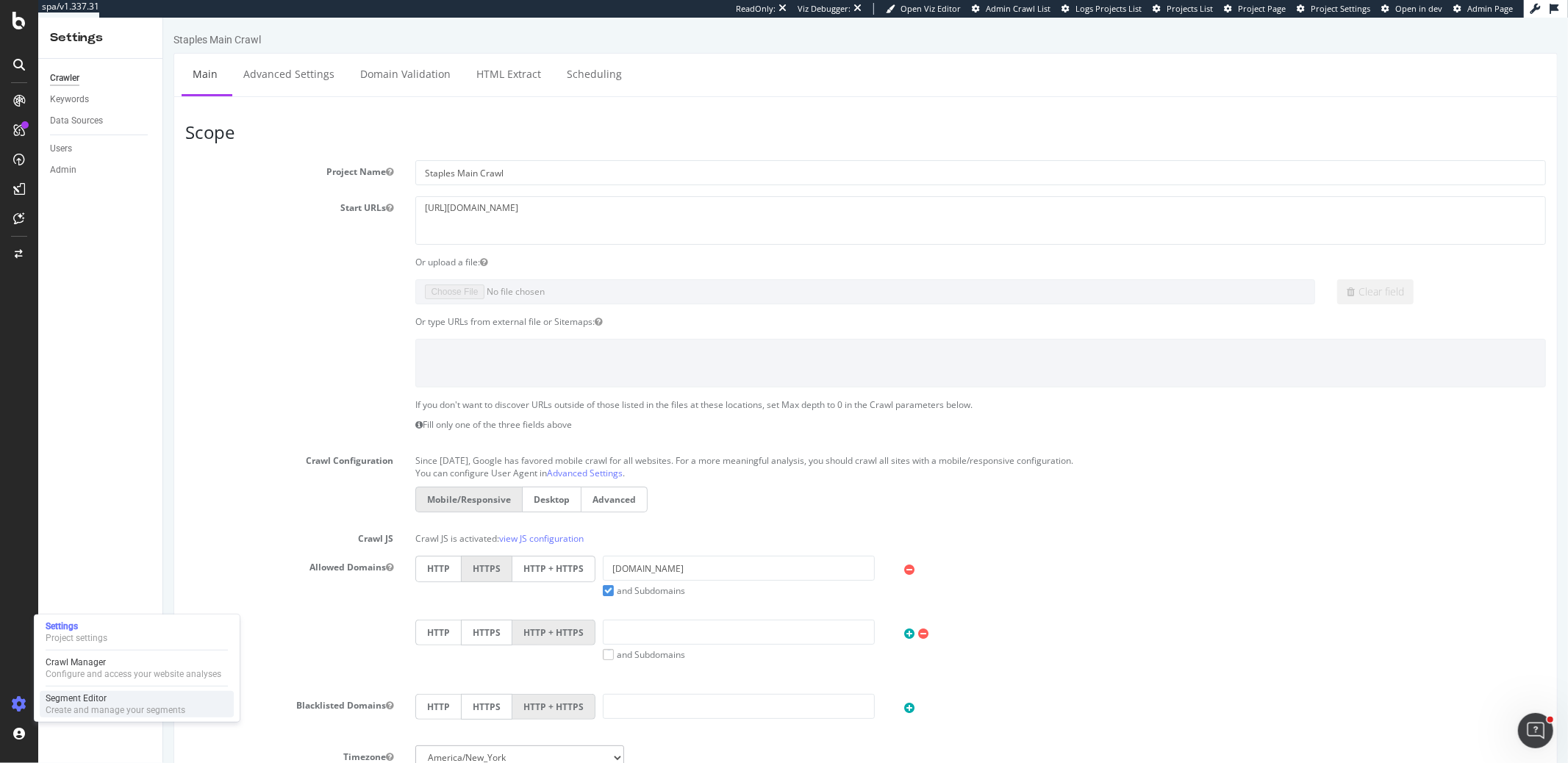
click at [91, 695] on div "Segment Editor" at bounding box center [115, 697] width 140 height 11
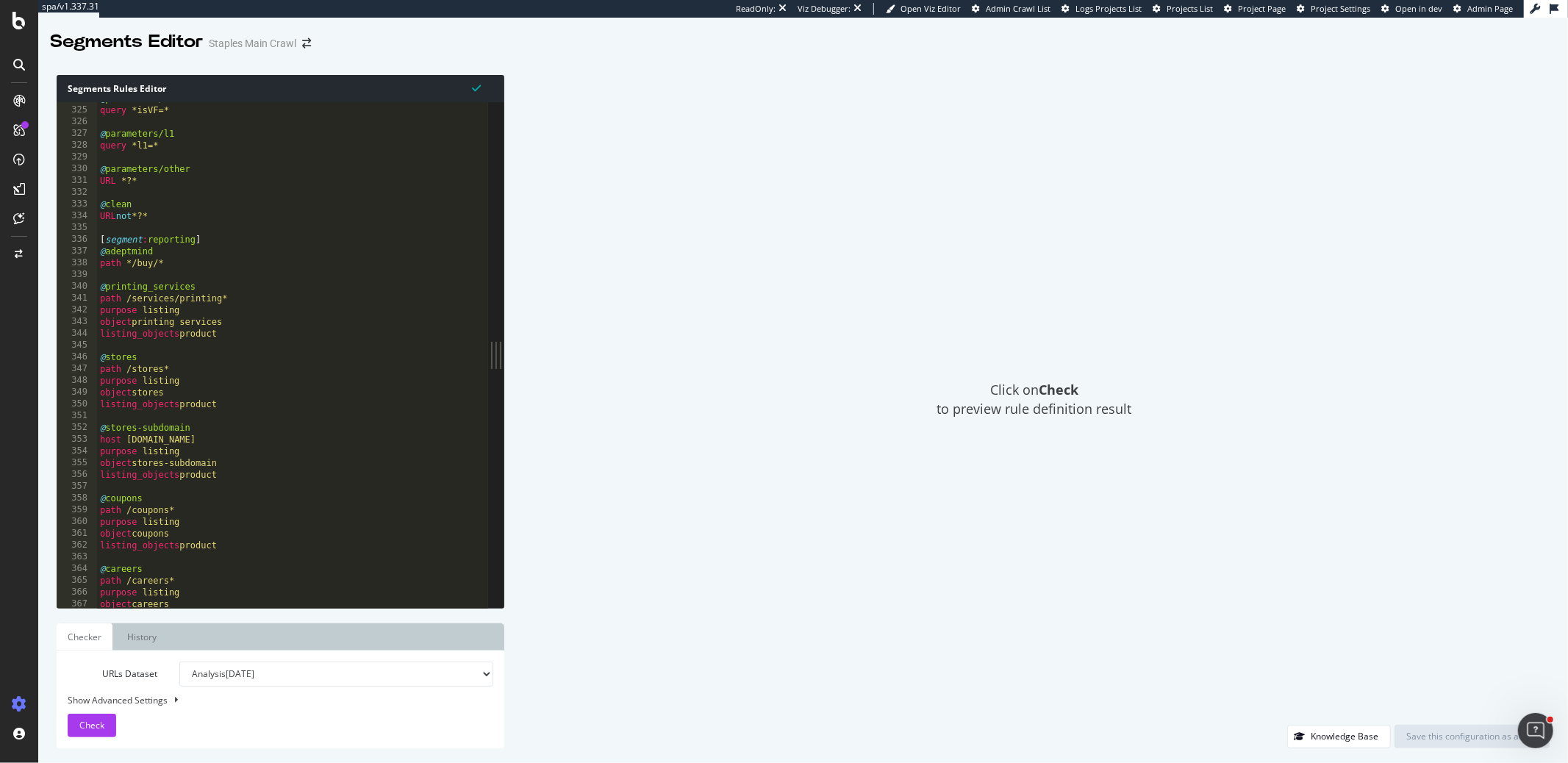
scroll to position [343, 0]
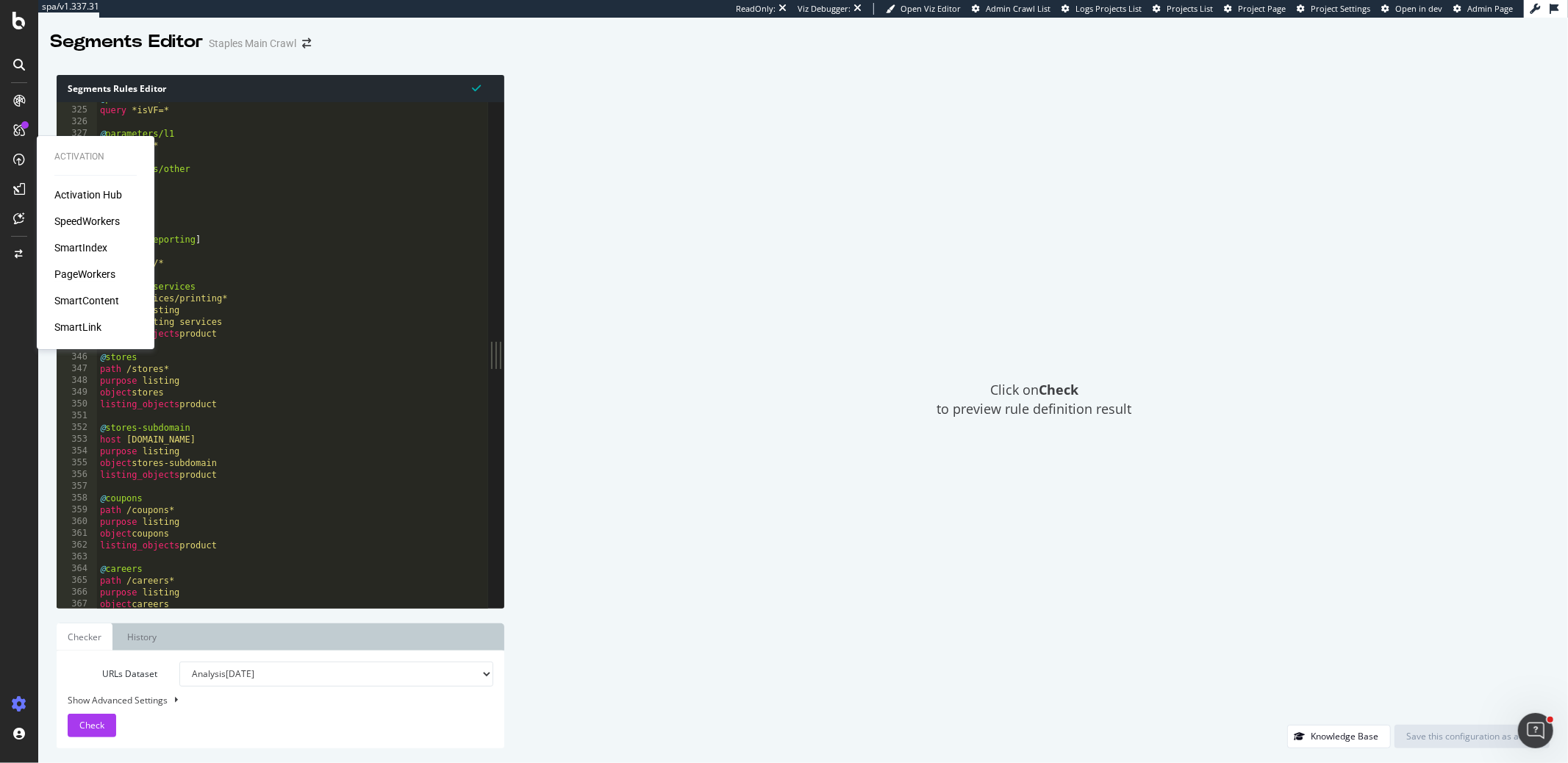
click at [91, 269] on div "PageWorkers" at bounding box center [85, 274] width 61 height 15
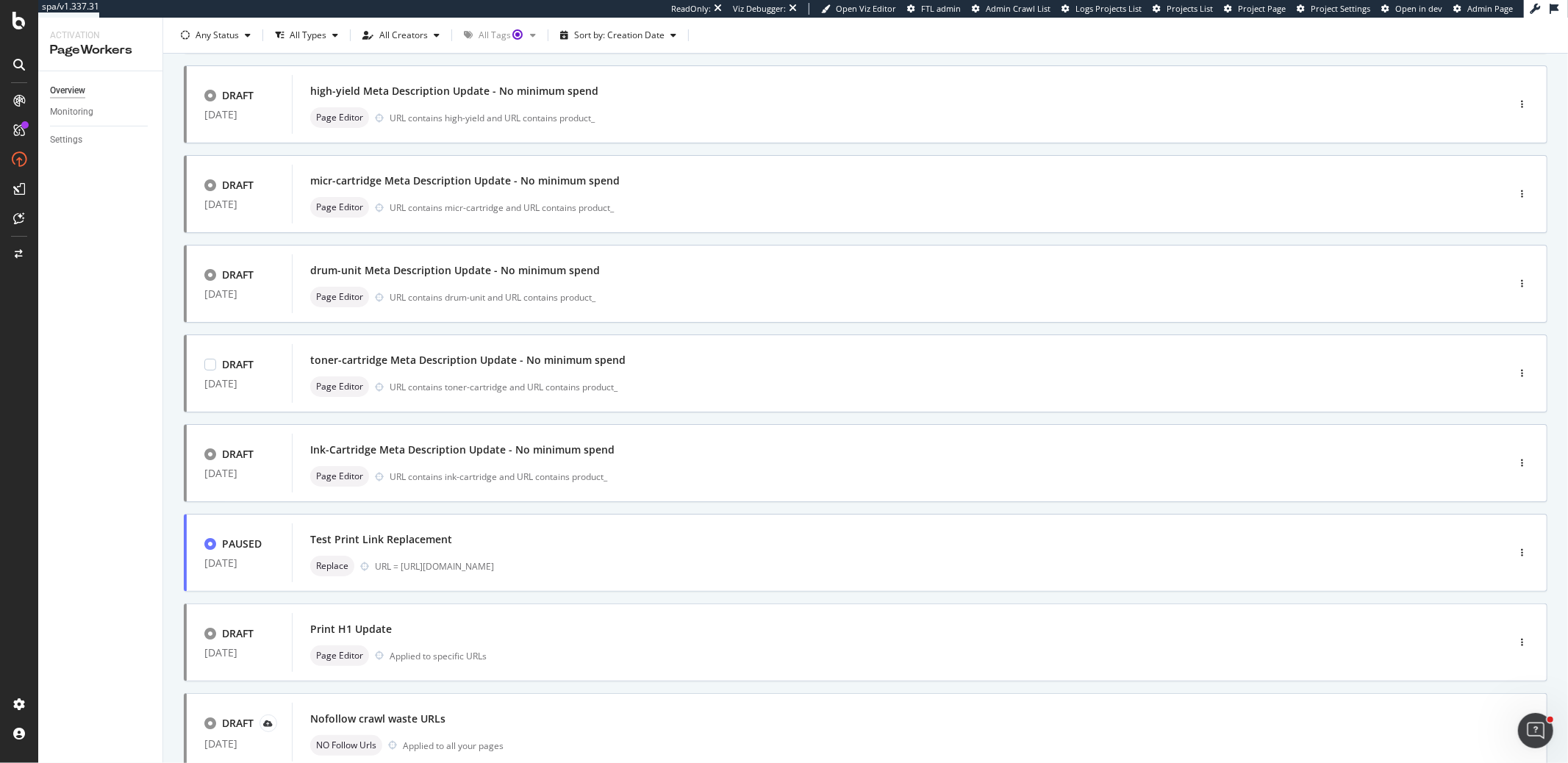
scroll to position [367, 0]
